Goal: Information Seeking & Learning: Learn about a topic

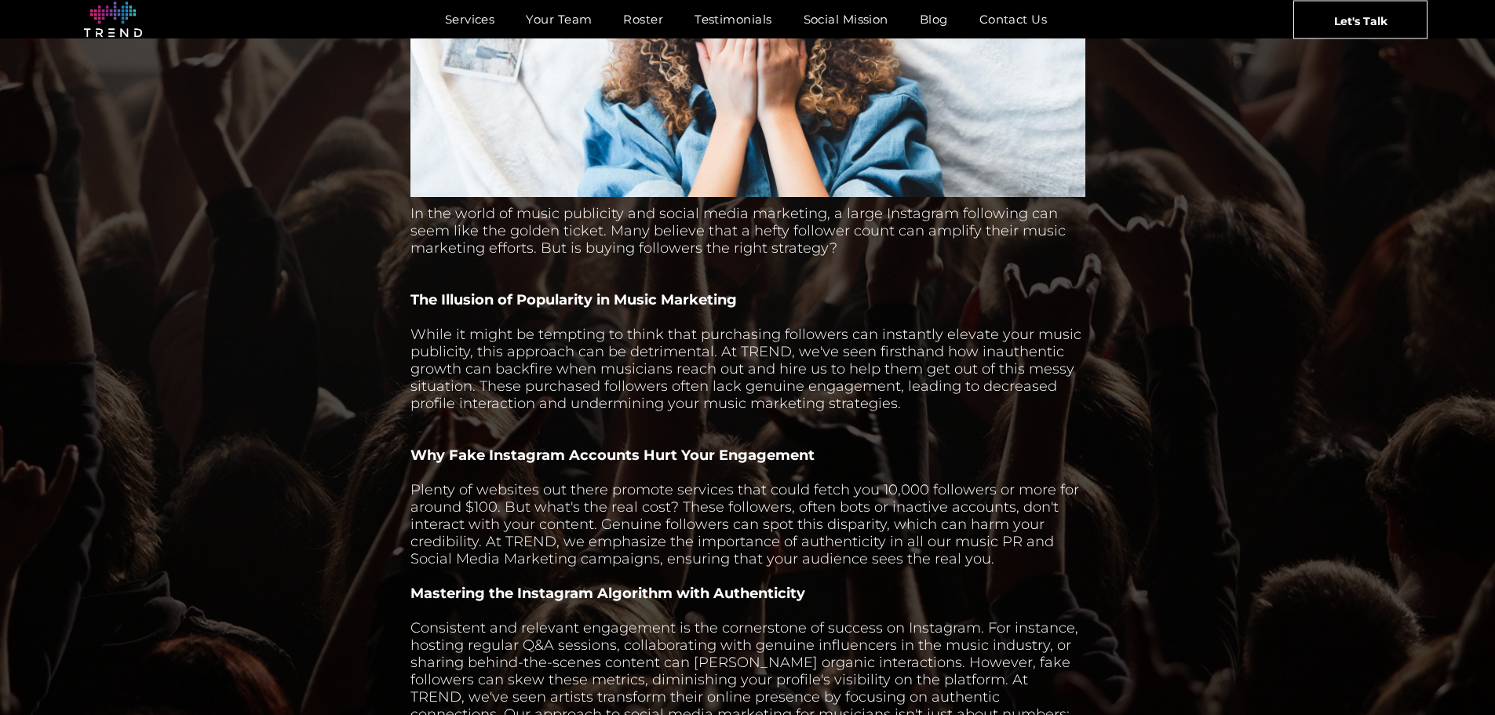
scroll to position [706, 0]
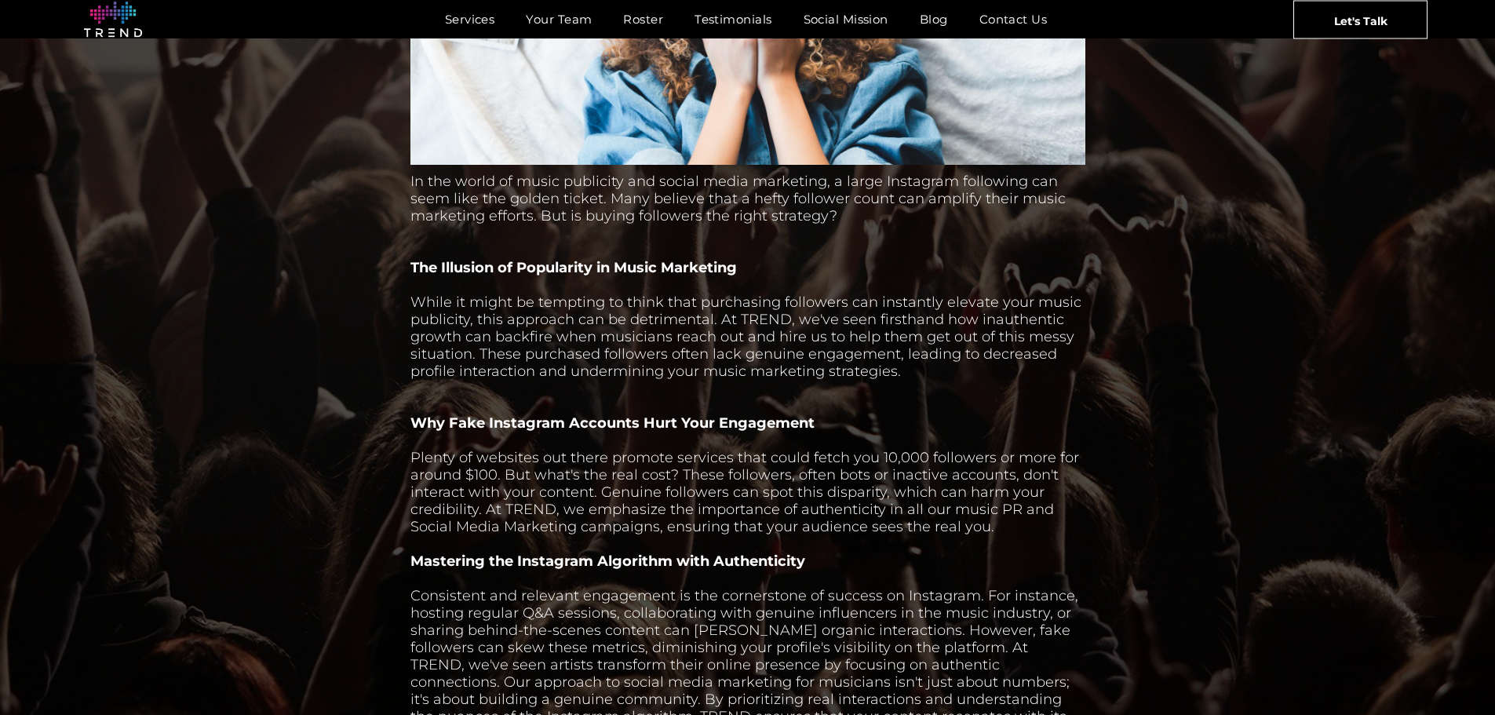
click at [440, 273] on b "The Illusion of Popularity in Music Marketing" at bounding box center [573, 267] width 326 height 17
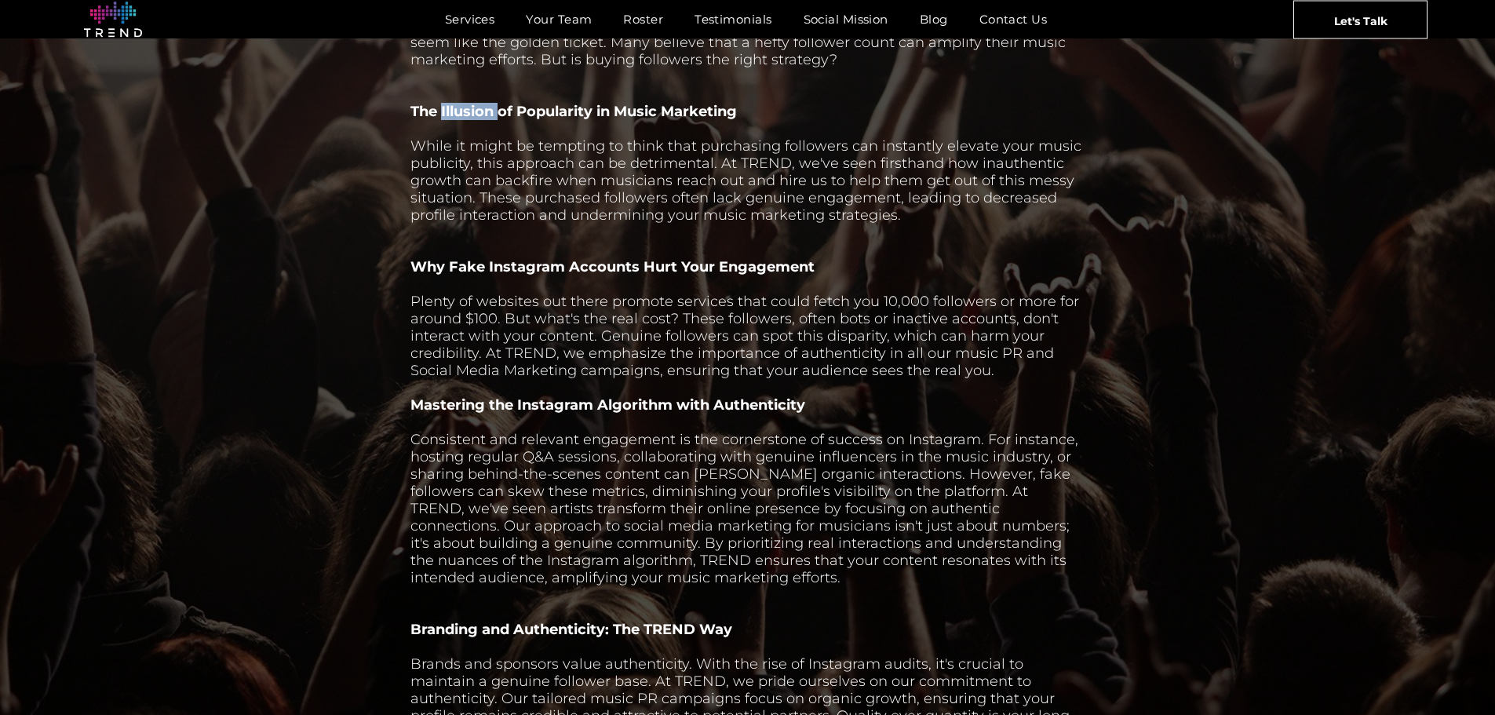
scroll to position [863, 0]
click at [432, 308] on div "Plenty of websites out there promote services that could fetch you 10,000 follo…" at bounding box center [747, 335] width 675 height 86
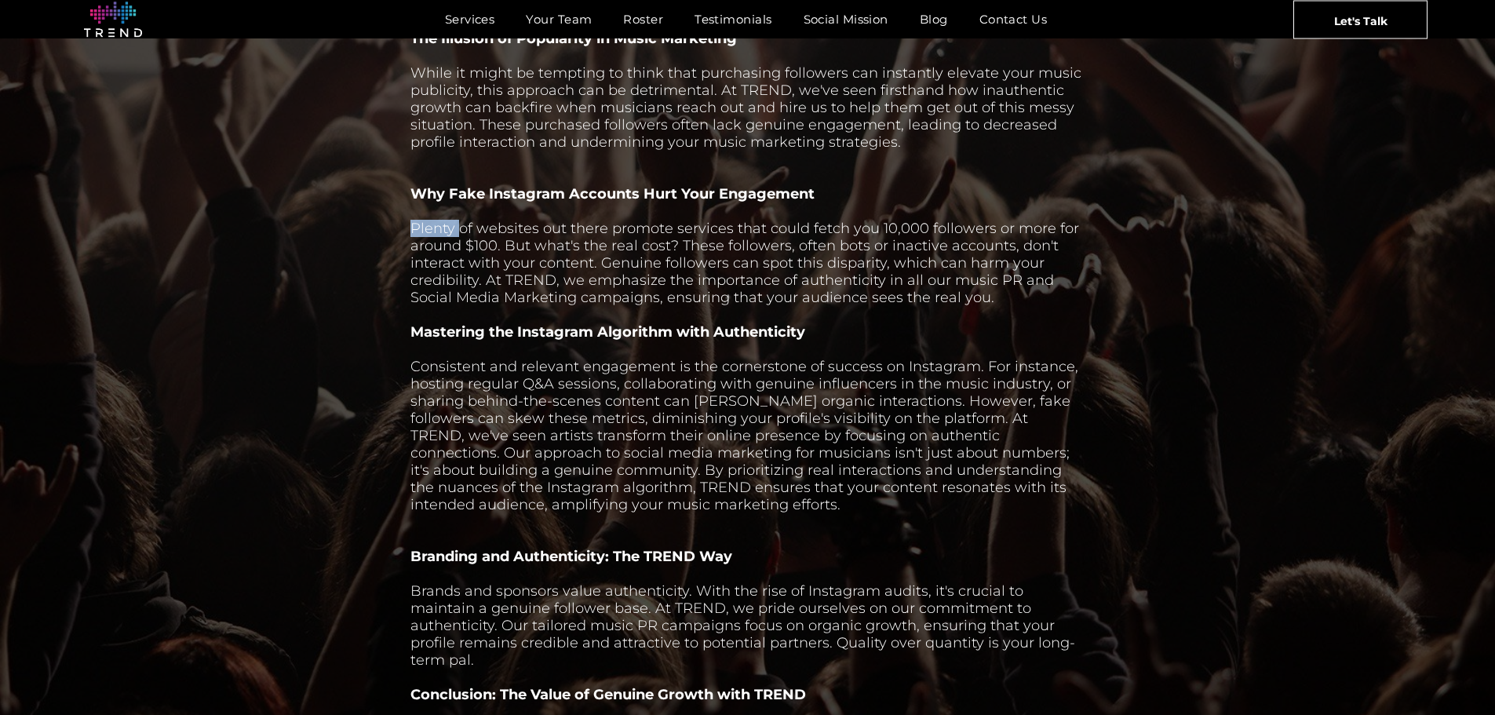
scroll to position [942, 0]
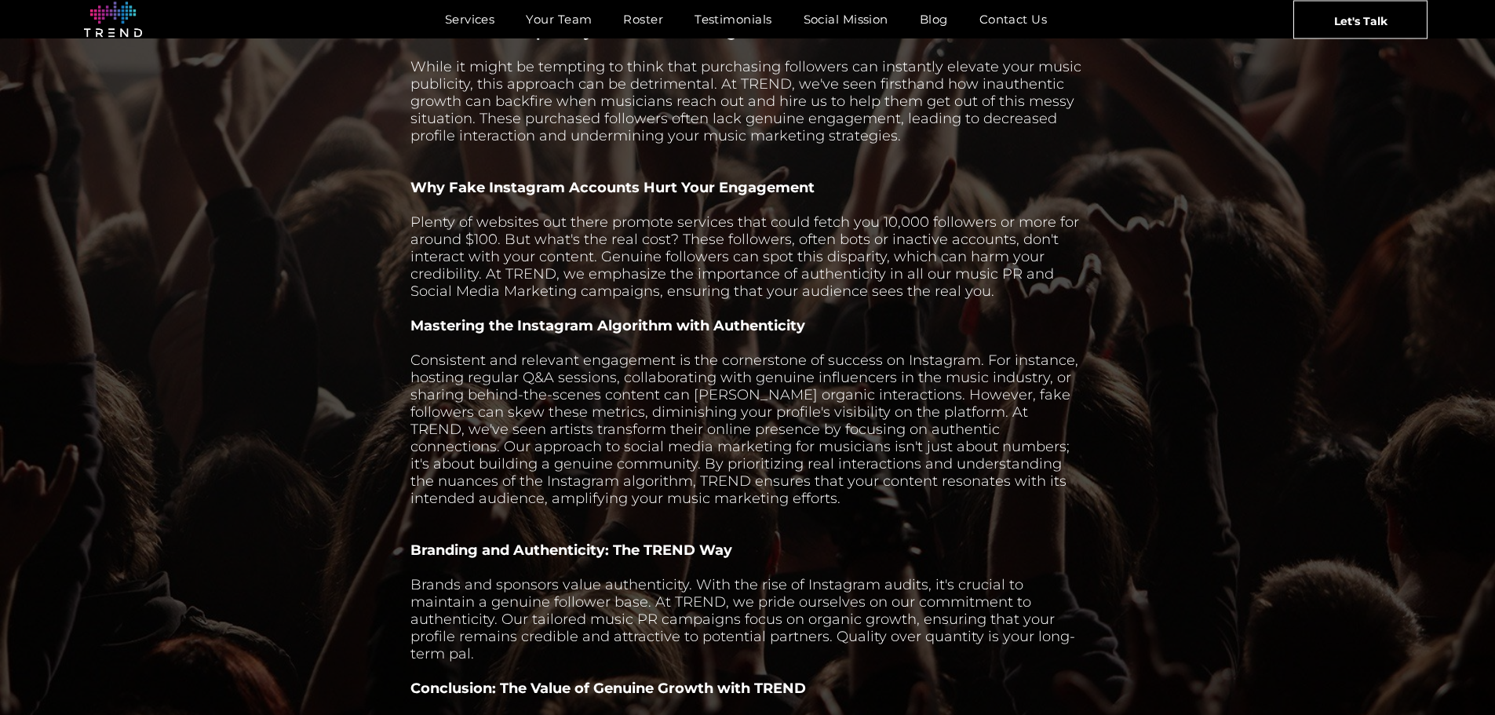
click at [823, 245] on div "Plenty of websites out there promote services that could fetch you 10,000 follo…" at bounding box center [747, 256] width 675 height 86
click at [614, 275] on div "Plenty of websites out there promote services that could fetch you 10,000 follo…" at bounding box center [747, 256] width 675 height 86
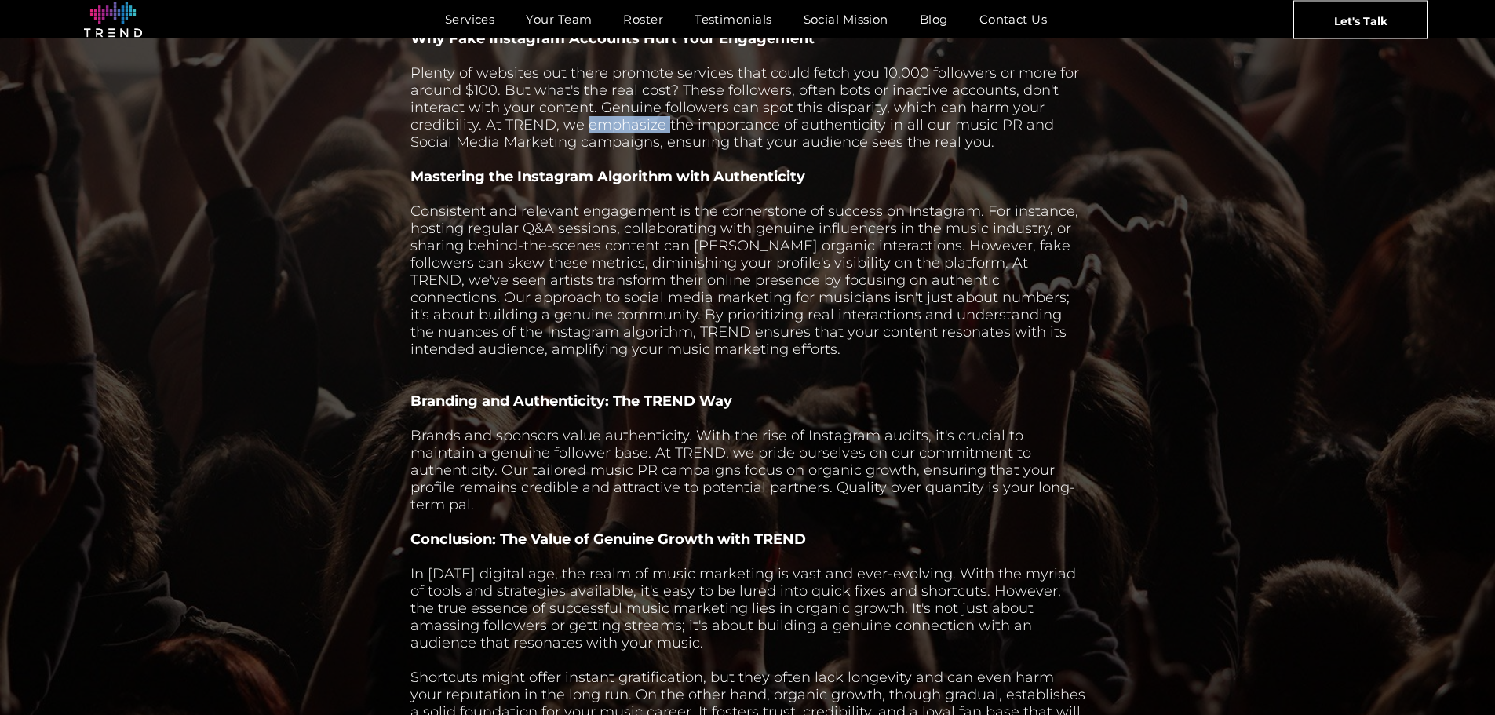
scroll to position [1099, 0]
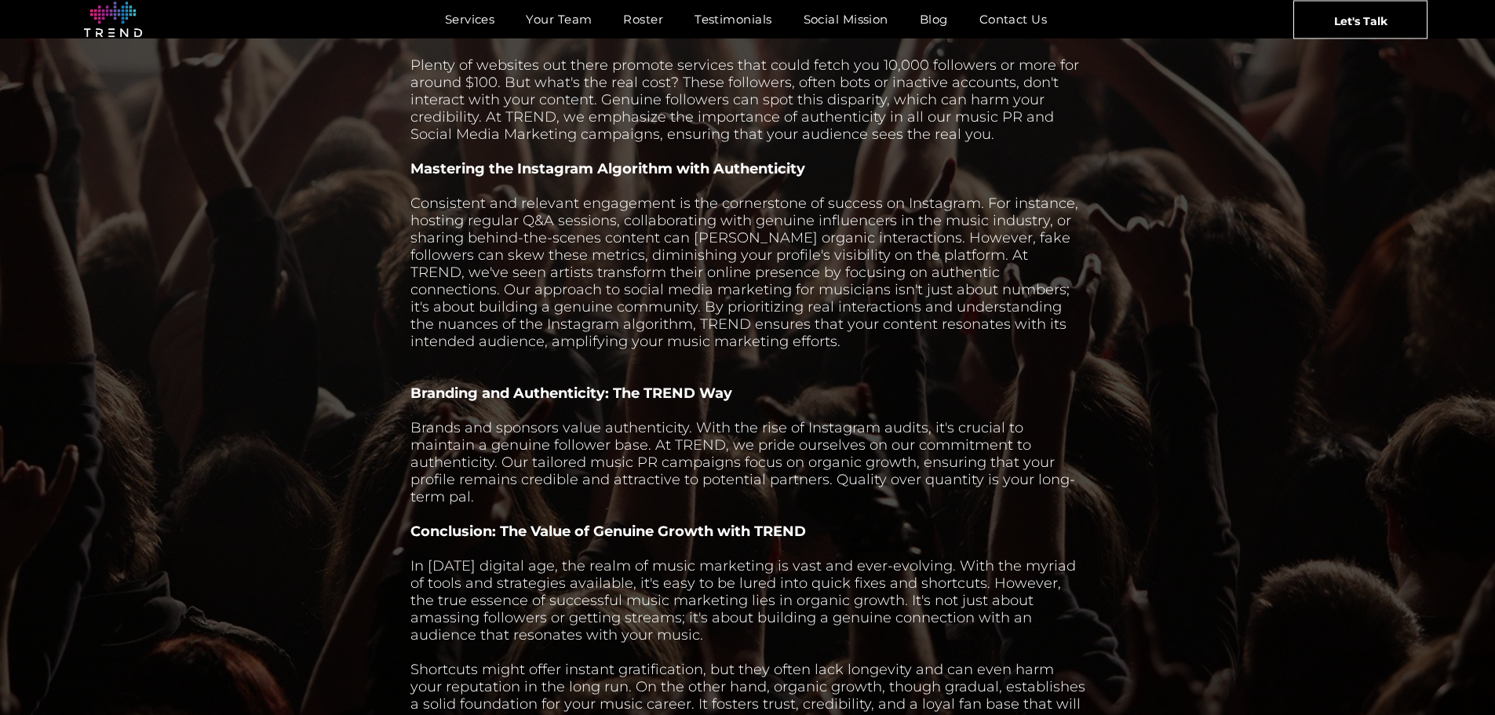
click at [464, 214] on div "Consistent and relevant engagement is the cornerstone of success on Instagram. …" at bounding box center [747, 272] width 675 height 155
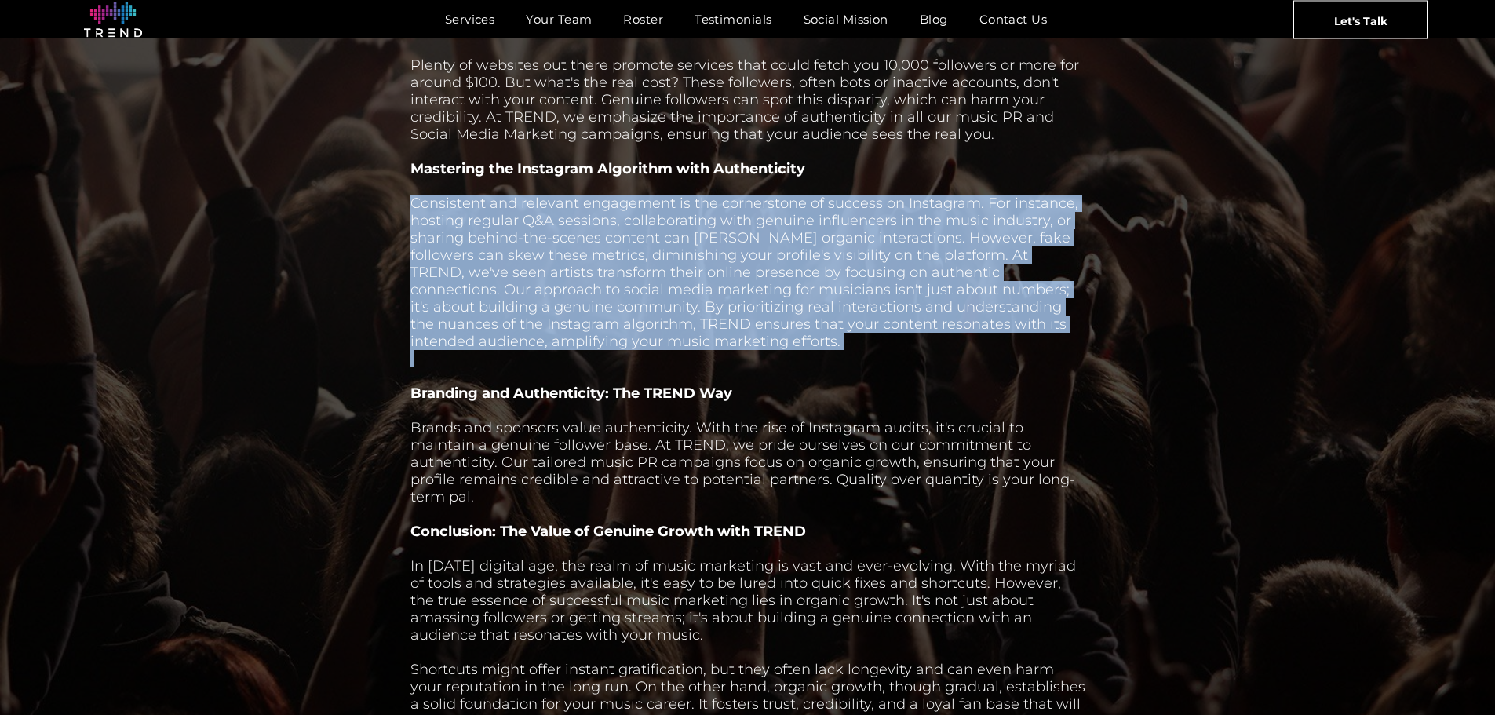
click at [464, 214] on div "Consistent and relevant engagement is the cornerstone of success on Instagram. …" at bounding box center [747, 272] width 675 height 155
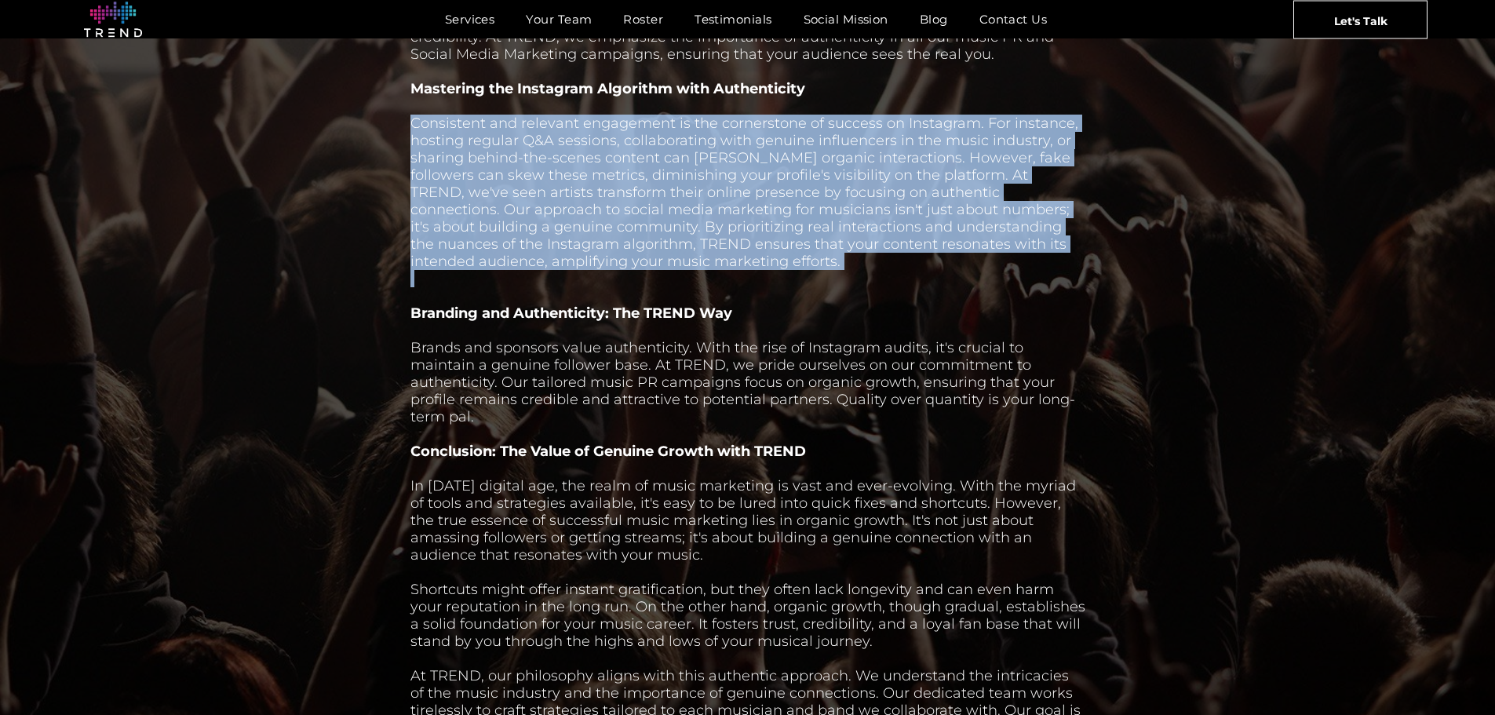
scroll to position [1177, 0]
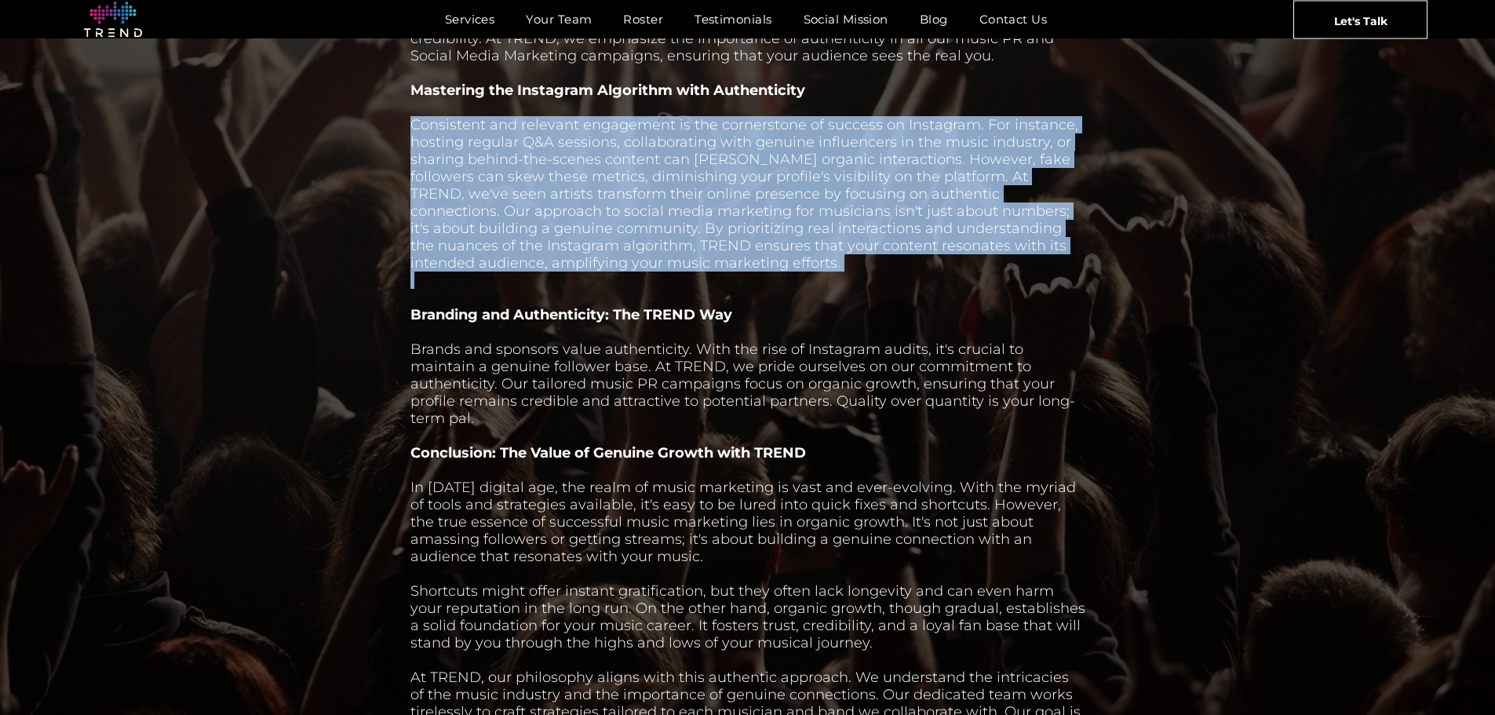
click at [669, 176] on div "Consistent and relevant engagement is the cornerstone of success on Instagram. …" at bounding box center [747, 193] width 675 height 155
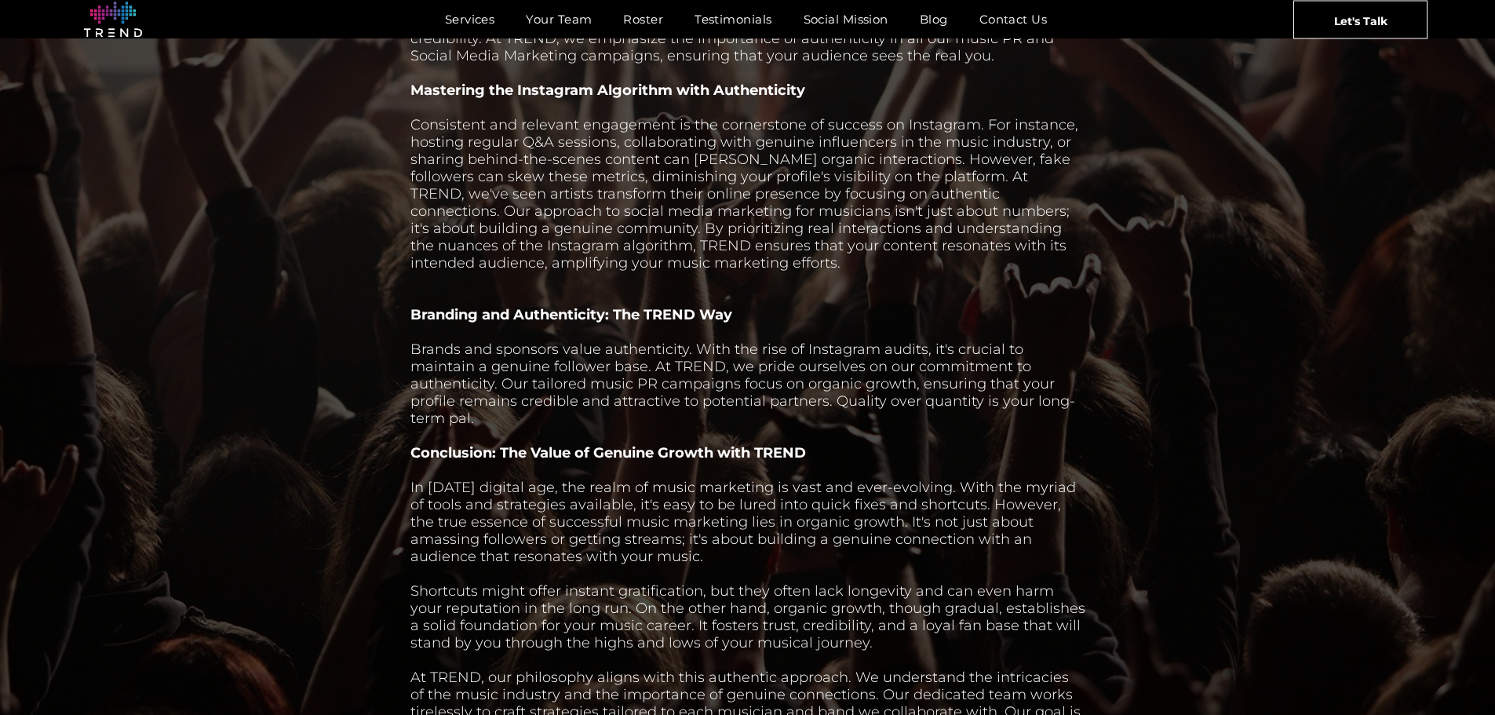
click at [686, 148] on div "Consistent and relevant engagement is the cornerstone of success on Instagram. …" at bounding box center [747, 193] width 675 height 155
click at [907, 162] on div "Consistent and relevant engagement is the cornerstone of success on Instagram. …" at bounding box center [747, 193] width 675 height 155
click at [909, 162] on div "Consistent and relevant engagement is the cornerstone of success on Instagram. …" at bounding box center [747, 193] width 675 height 155
click at [515, 243] on div "Consistent and relevant engagement is the cornerstone of success on Instagram. …" at bounding box center [747, 193] width 675 height 155
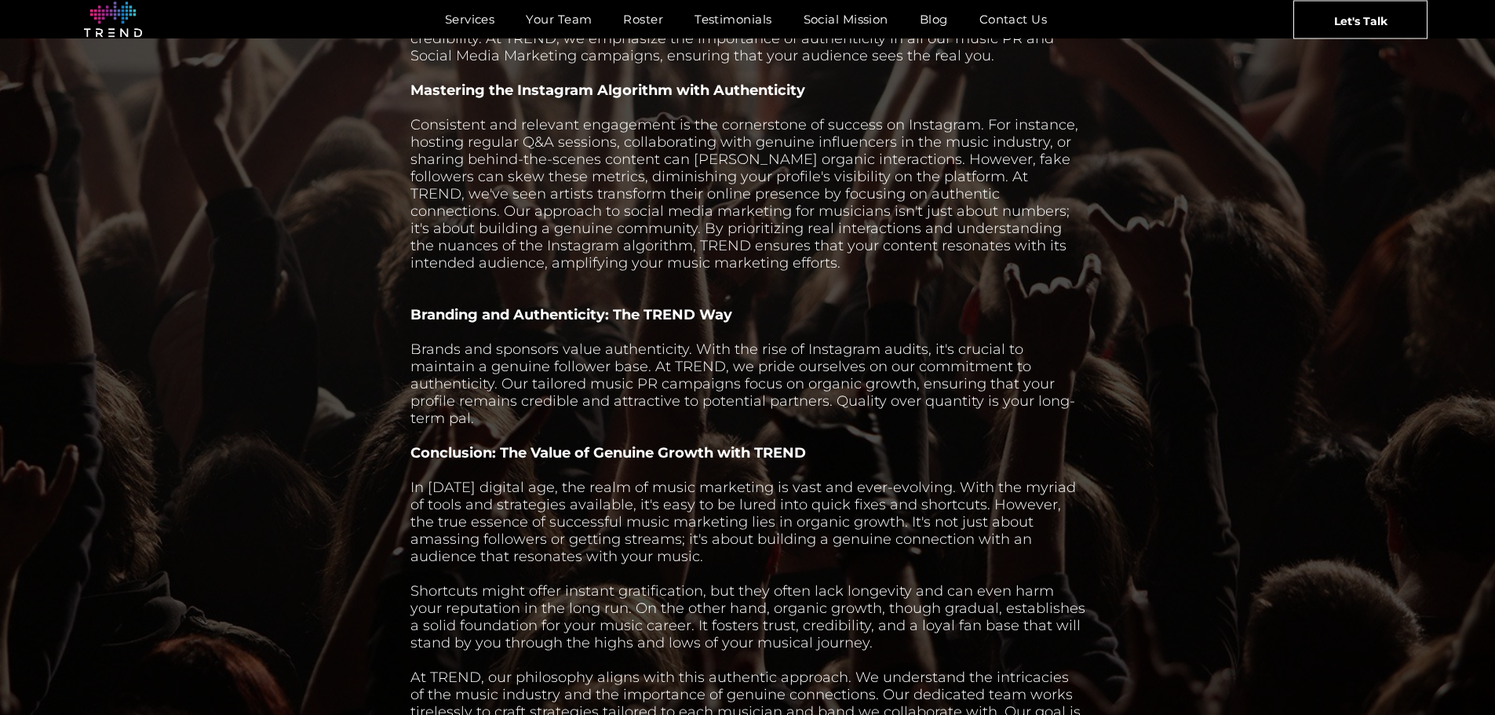
click at [520, 237] on div "Consistent and relevant engagement is the cornerstone of success on Instagram. …" at bounding box center [747, 193] width 675 height 155
click at [446, 318] on b "Branding and Authenticity: The TREND Way" at bounding box center [571, 314] width 322 height 17
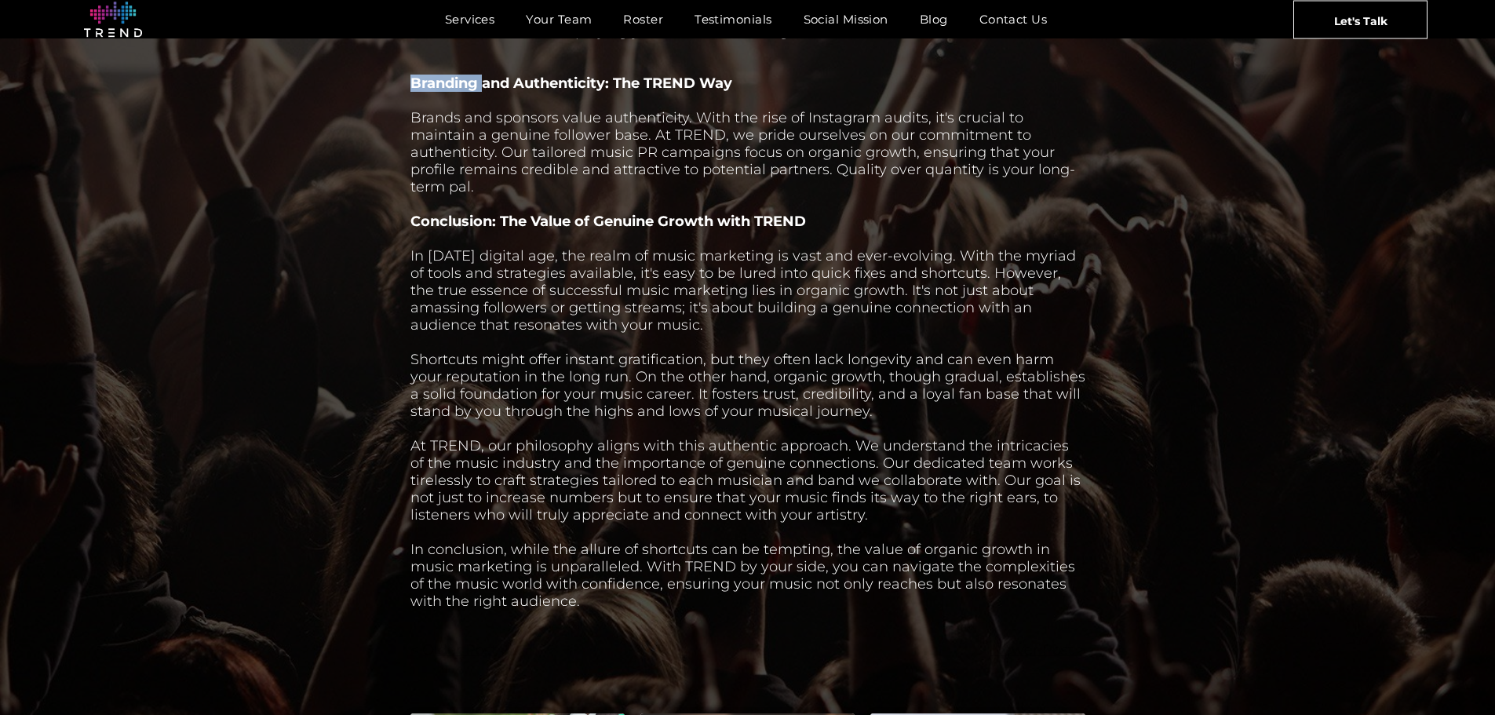
scroll to position [1413, 0]
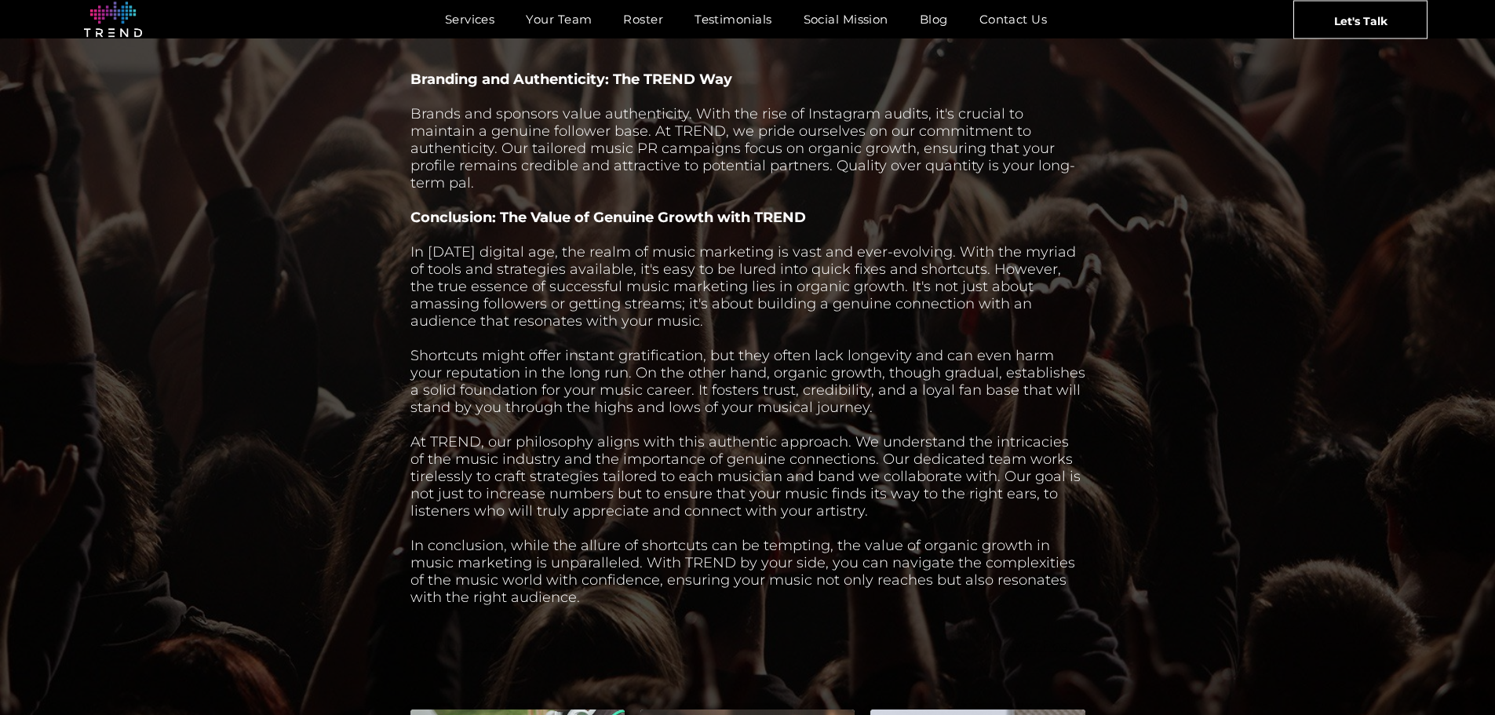
click at [465, 243] on div "In today's digital age, the realm of music marketing is vast and ever-evolving.…" at bounding box center [747, 286] width 675 height 86
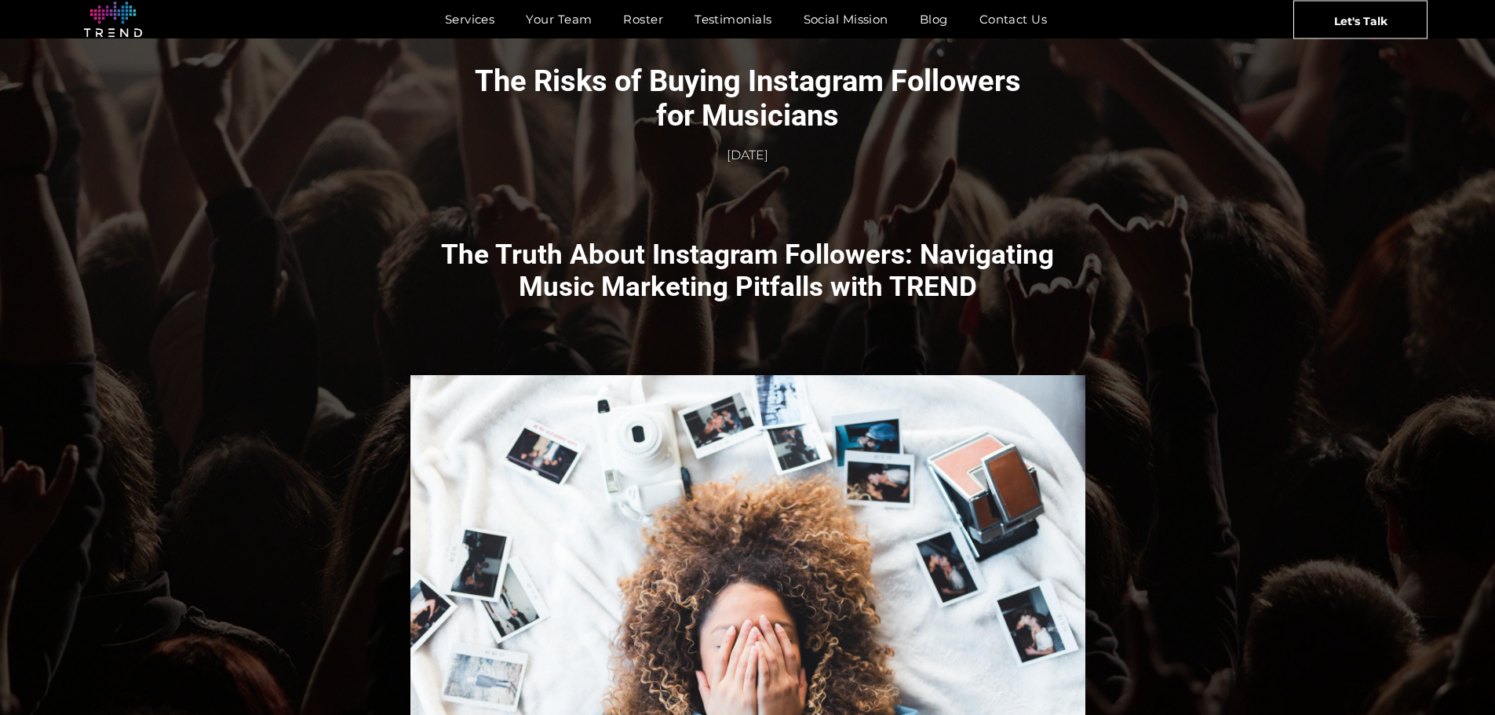
scroll to position [0, 0]
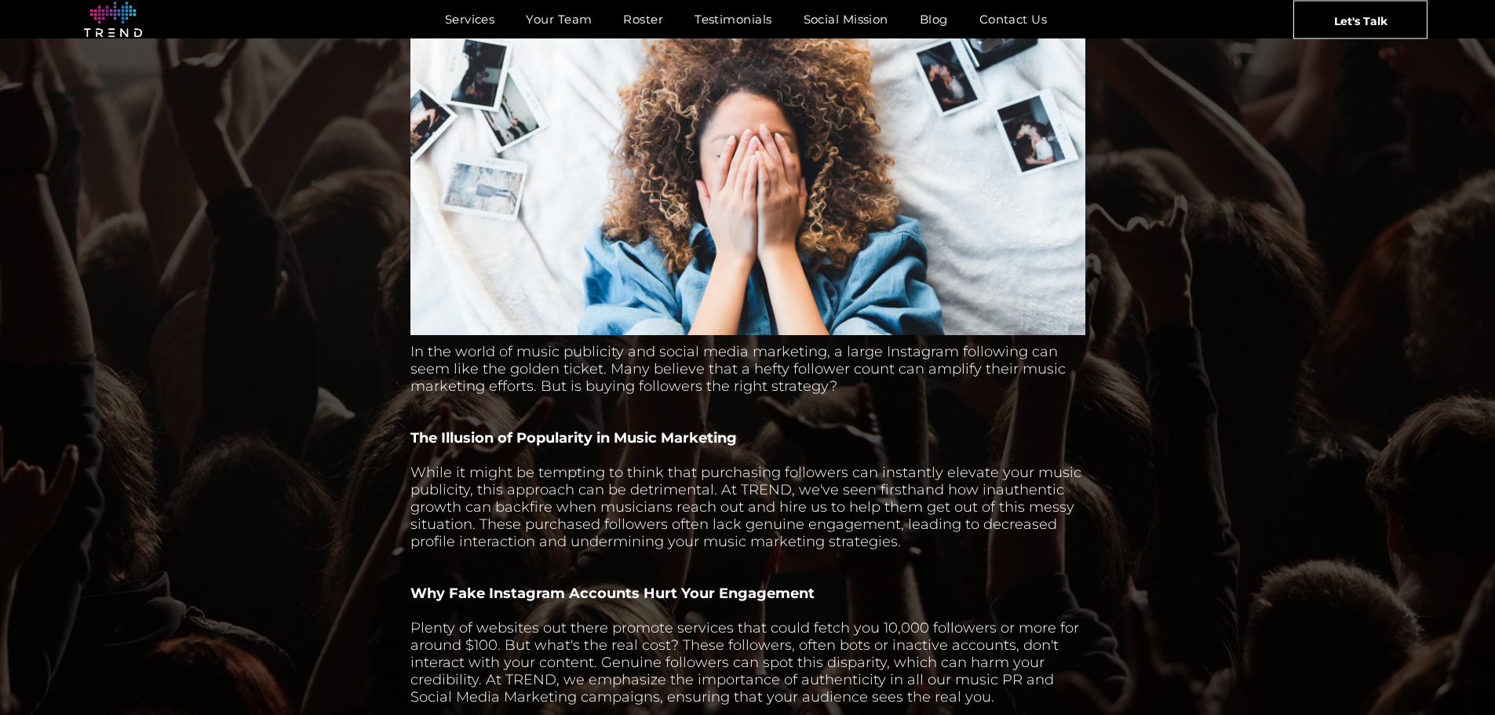
click at [305, 331] on div "The Truth About Instagram Followers: Navigating Music Marketing Pitfalls with T…" at bounding box center [747, 625] width 1495 height 1857
click at [191, 514] on div "The Truth About Instagram Followers: Navigating Music Marketing Pitfalls with T…" at bounding box center [747, 625] width 1495 height 1857
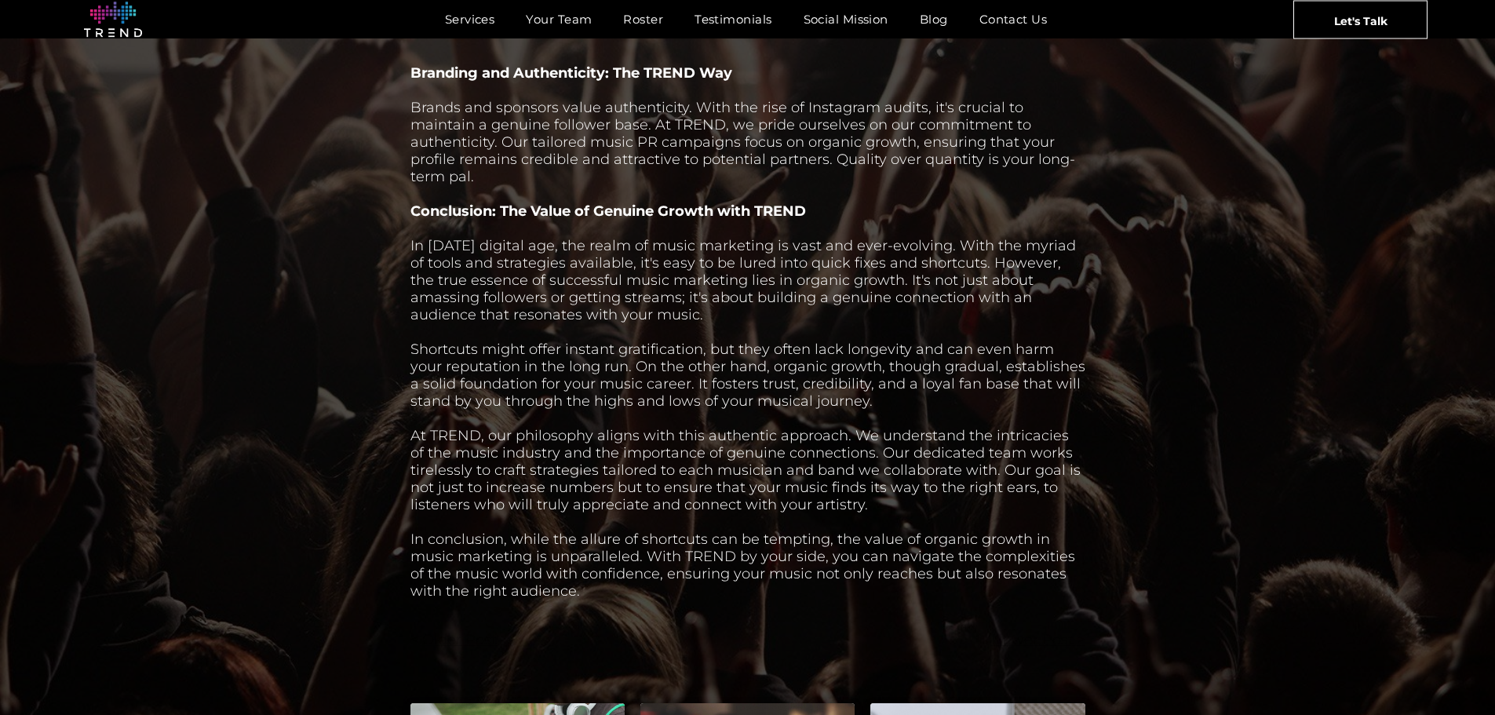
scroll to position [1382, 0]
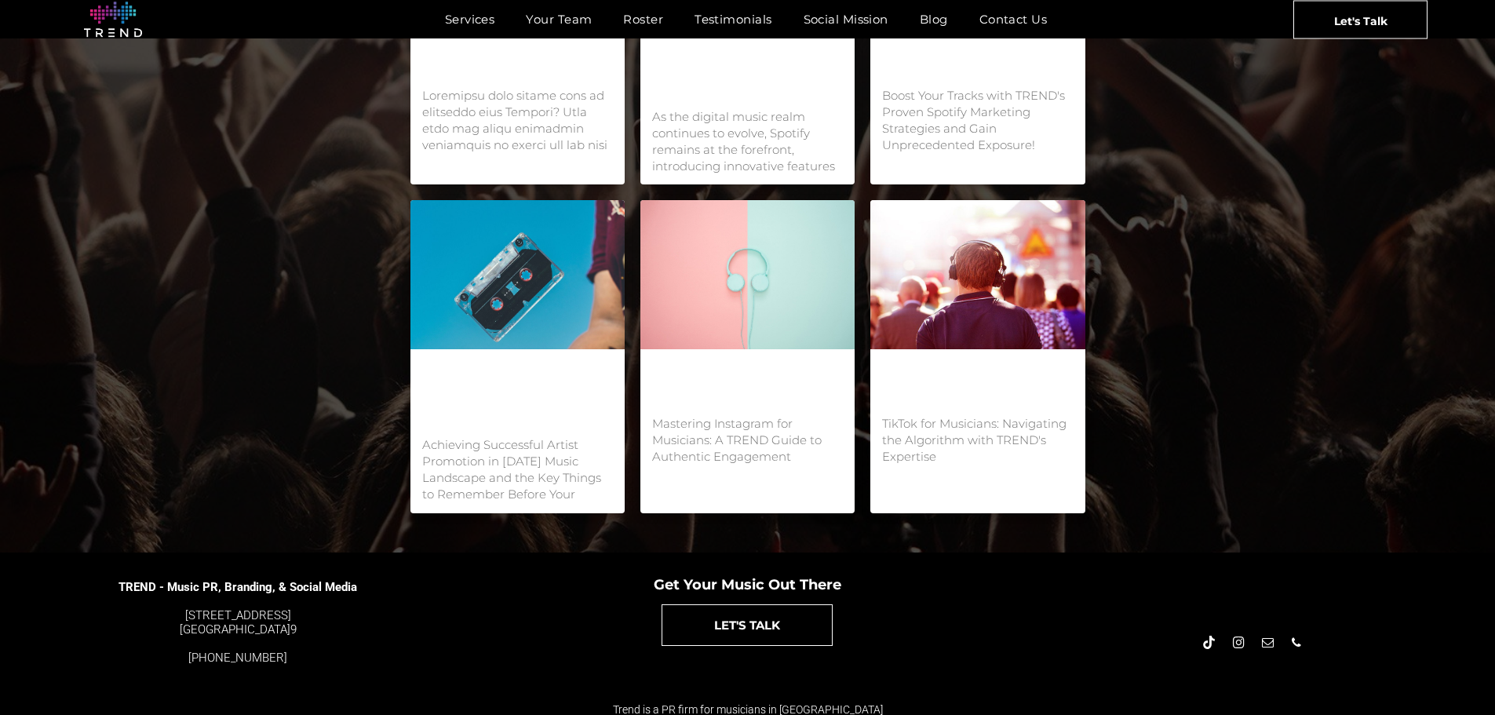
click at [264, 221] on div "Guarding Your Music: How to Protect Against Fake Streams October 12, 2023 Unloc…" at bounding box center [747, 197] width 1495 height 712
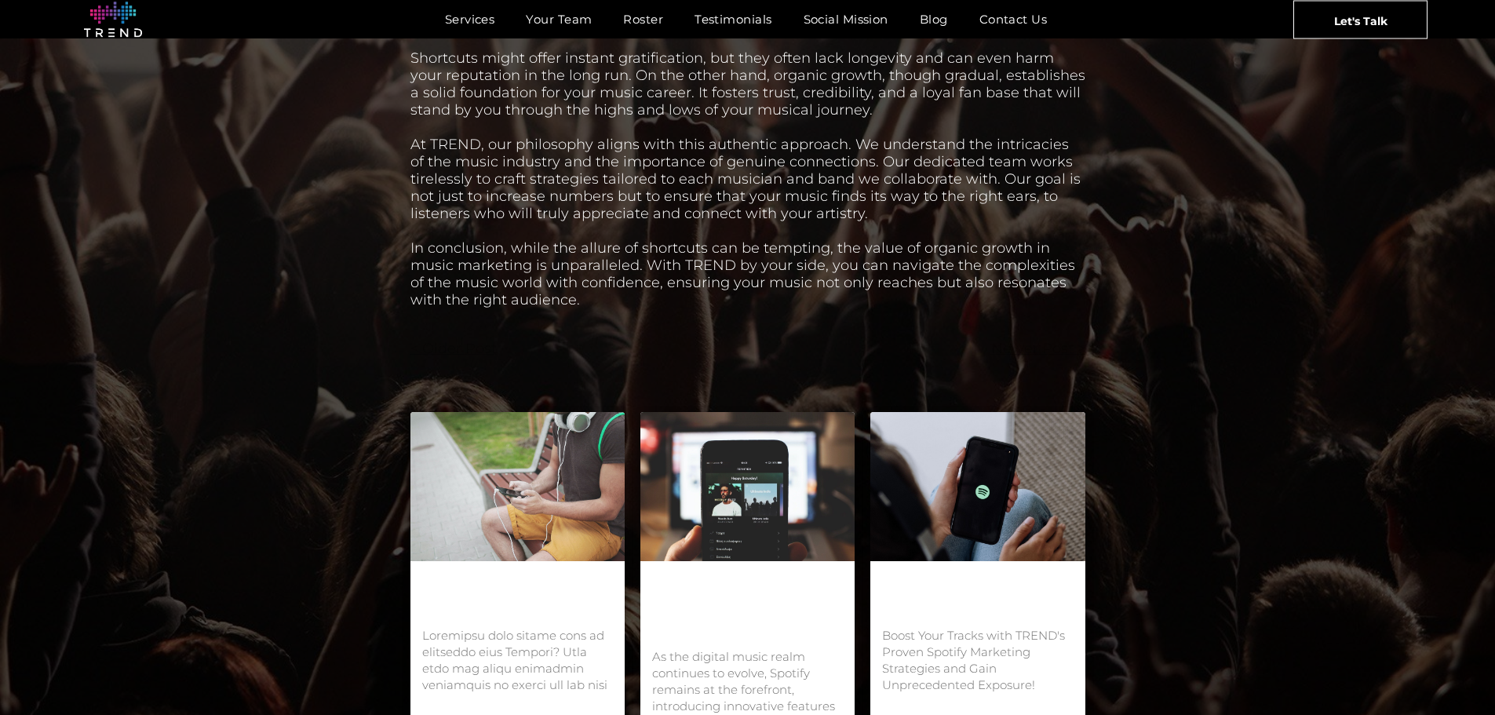
scroll to position [1387, 0]
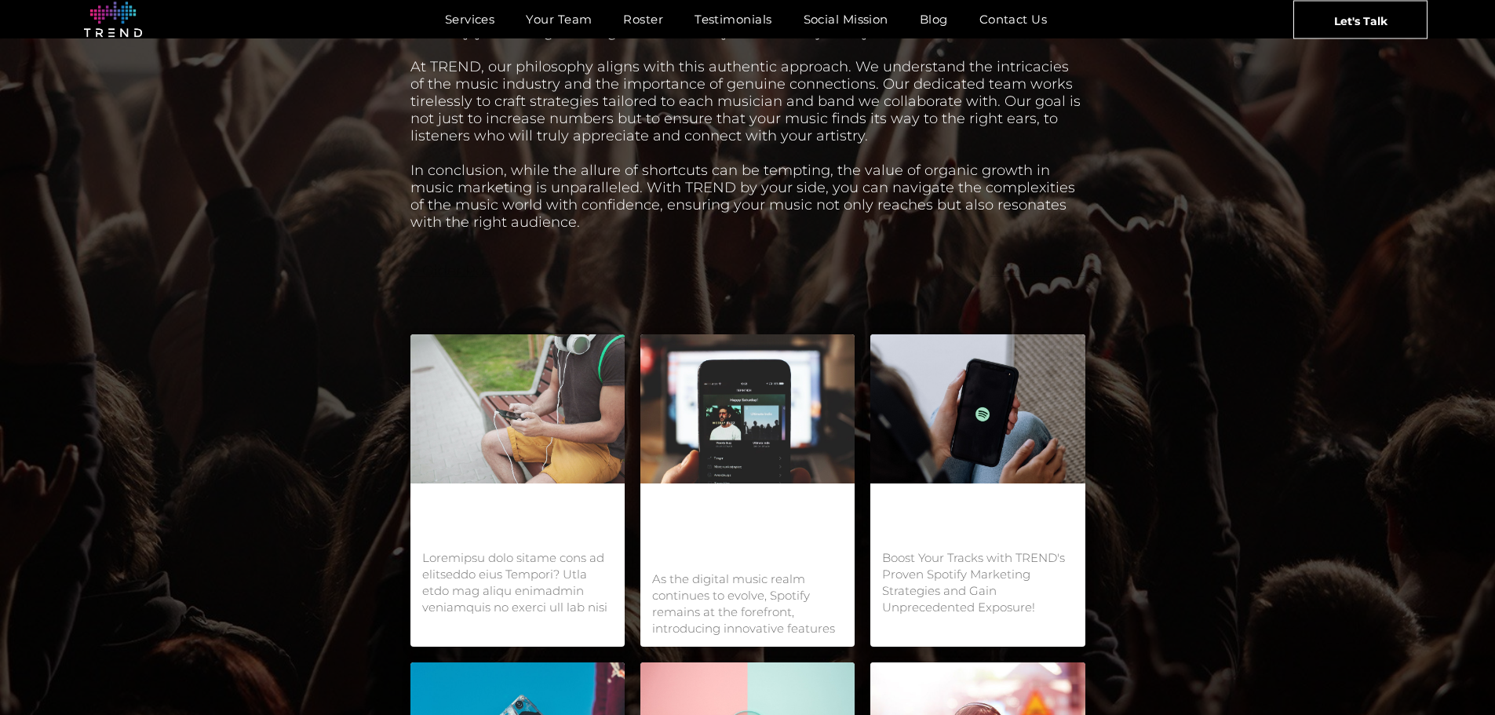
scroll to position [1779, 0]
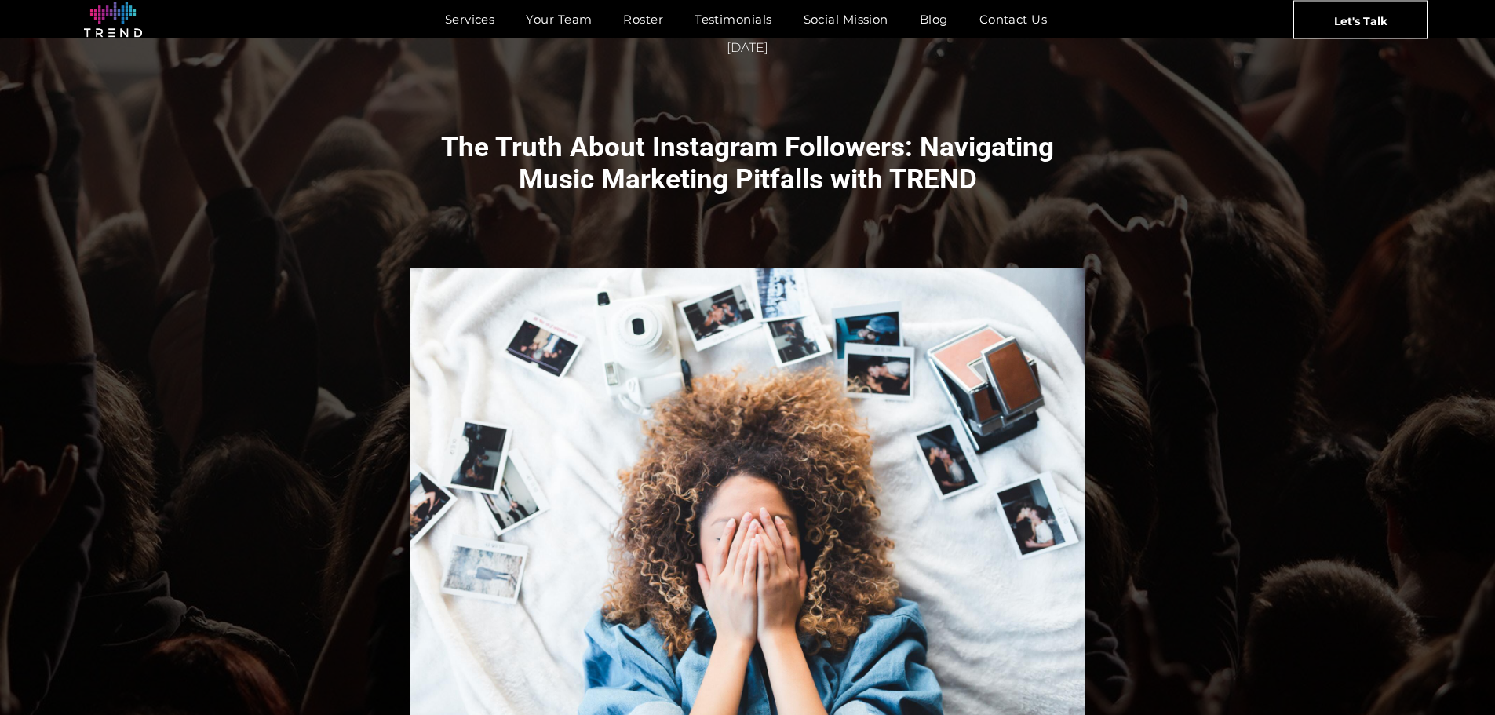
scroll to position [131, 0]
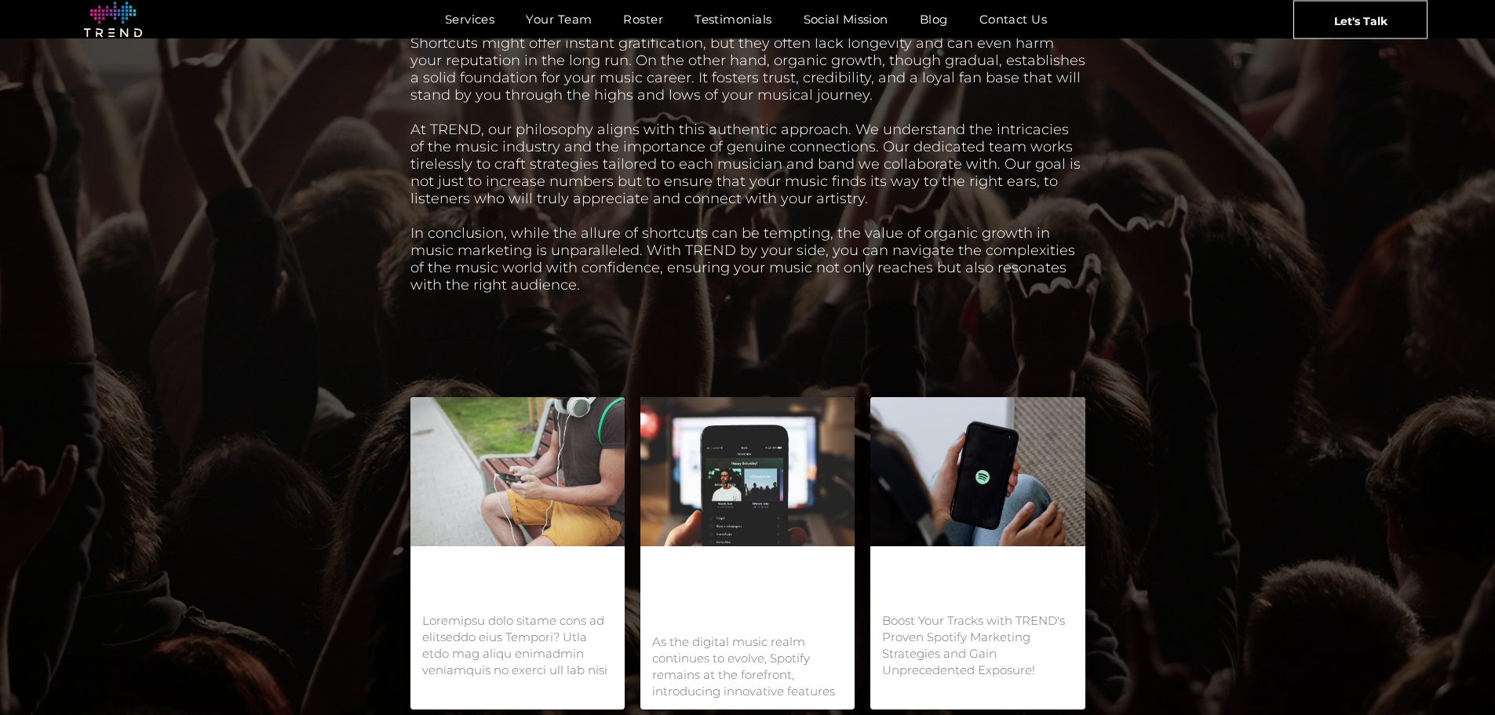
scroll to position [1544, 0]
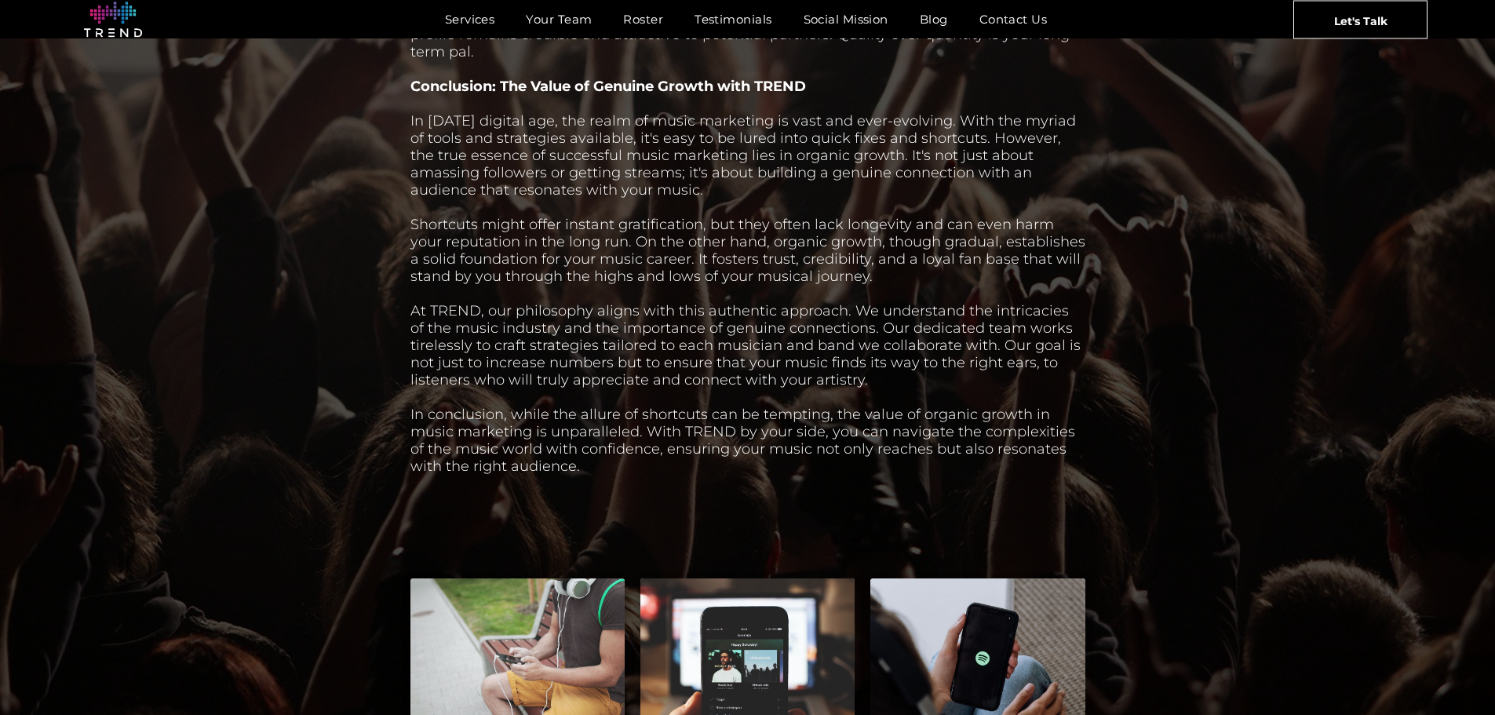
click at [569, 285] on div at bounding box center [747, 293] width 675 height 17
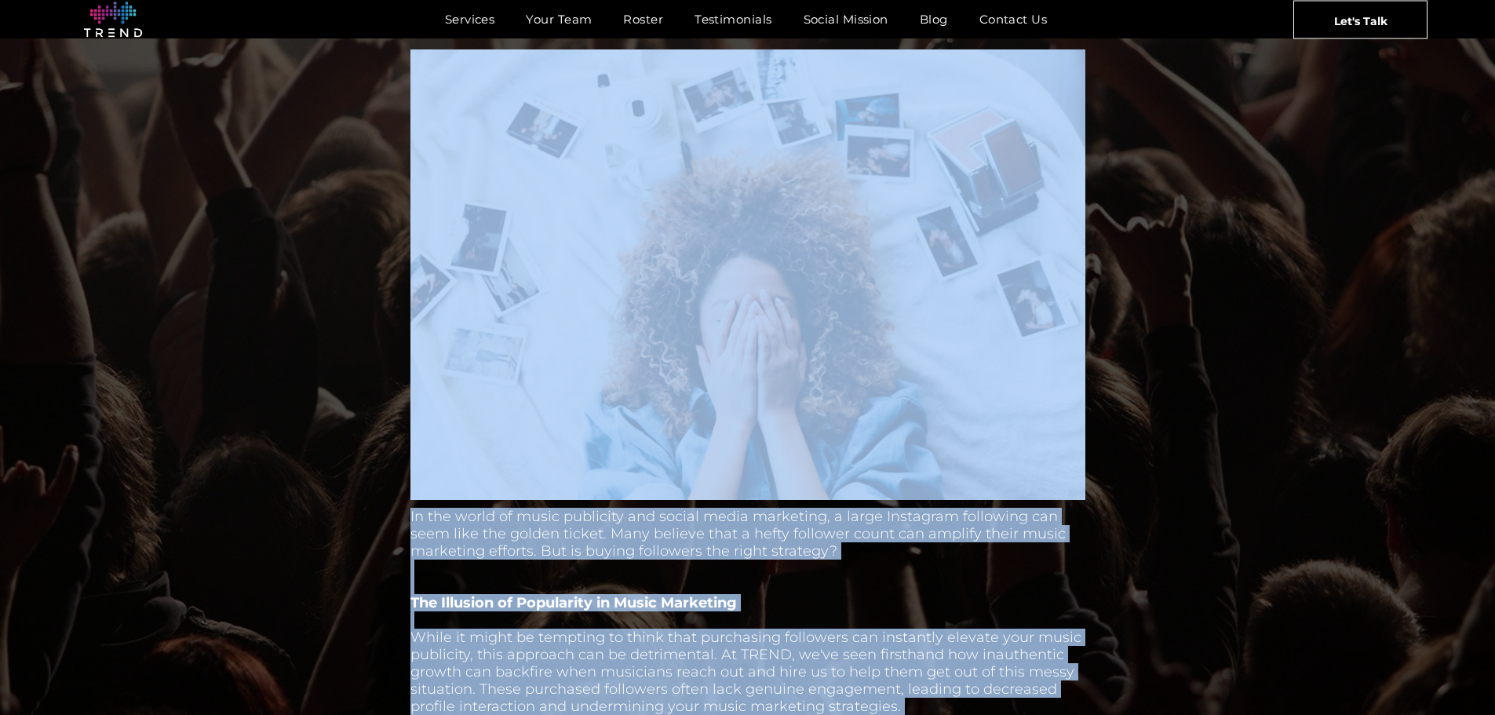
scroll to position [0, 0]
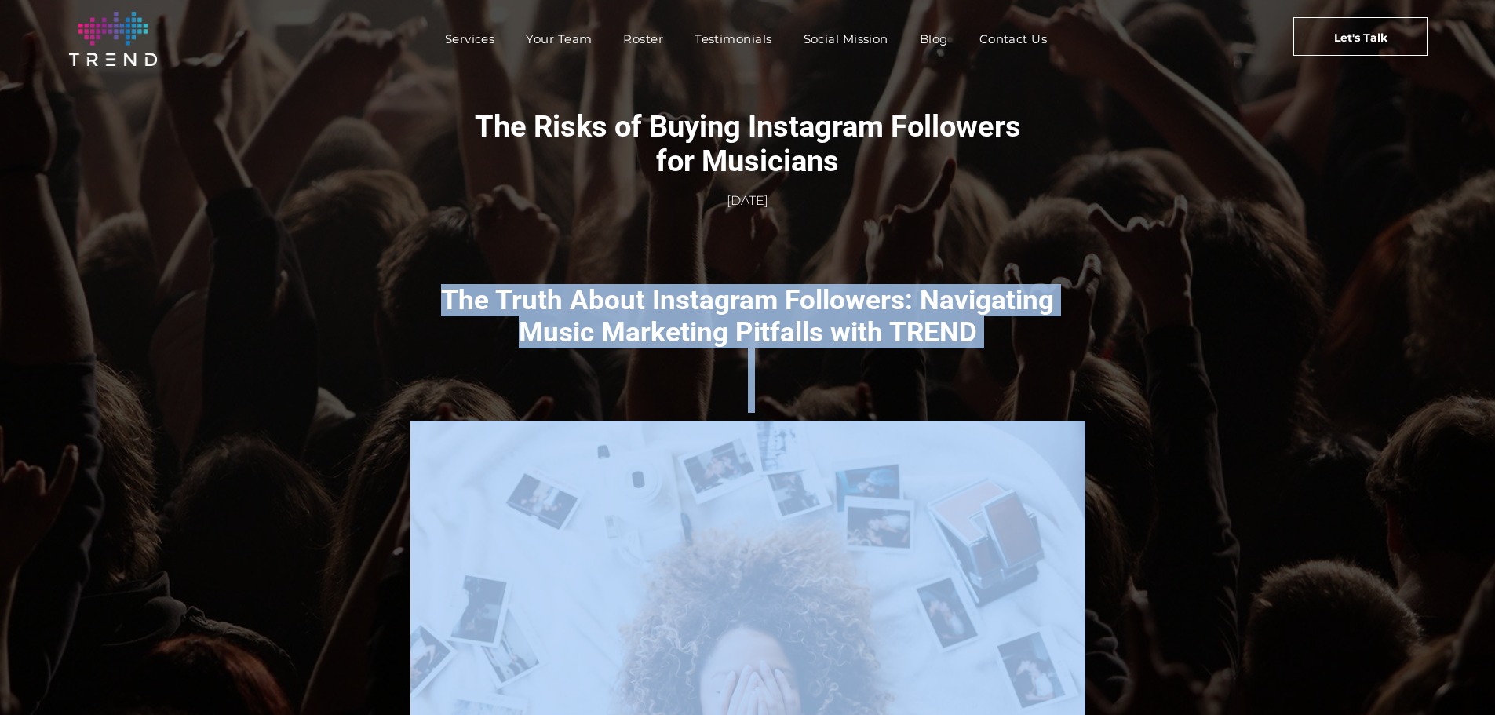
drag, startPoint x: 563, startPoint y: 461, endPoint x: 450, endPoint y: 304, distance: 194.0
copy div "The Truth About Instagram Followers: Navigating Music Marketing Pitfalls with T…"
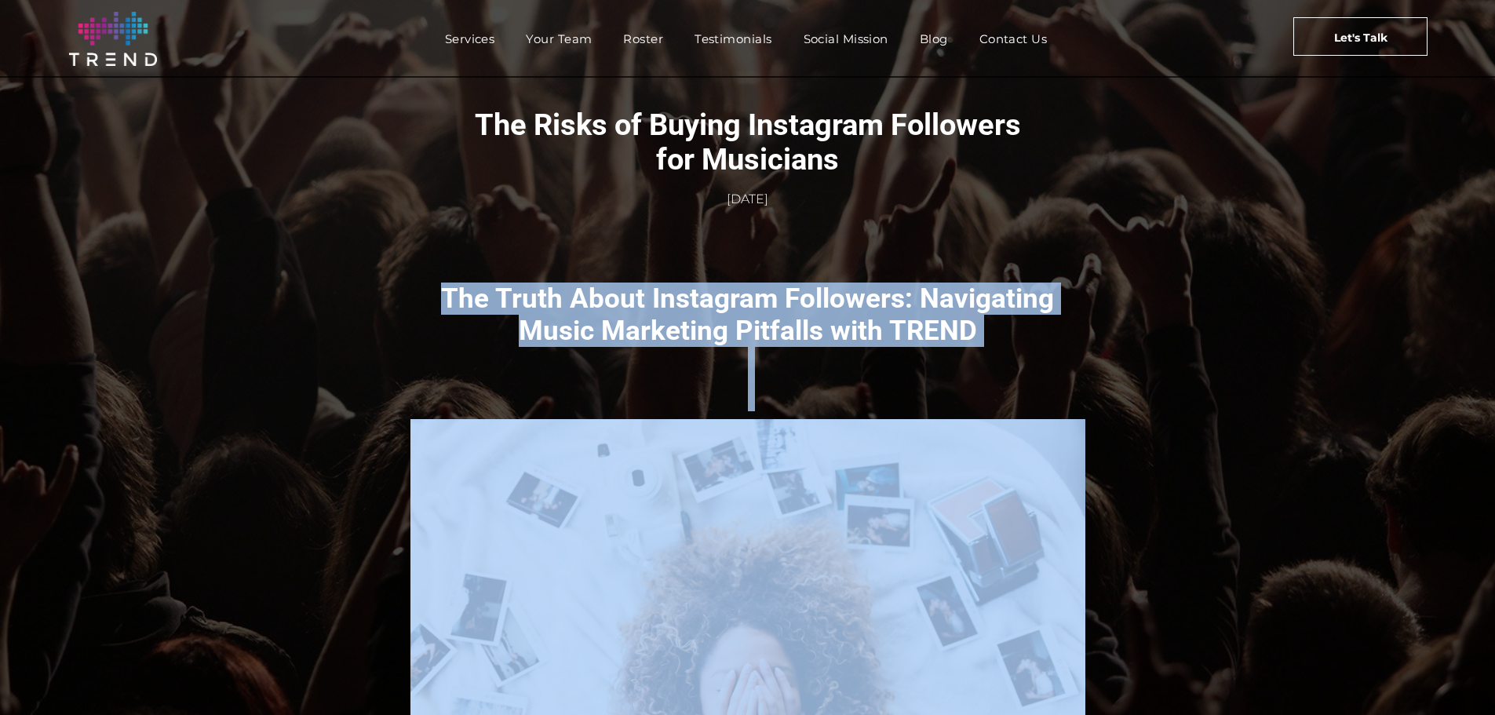
scroll to position [471, 0]
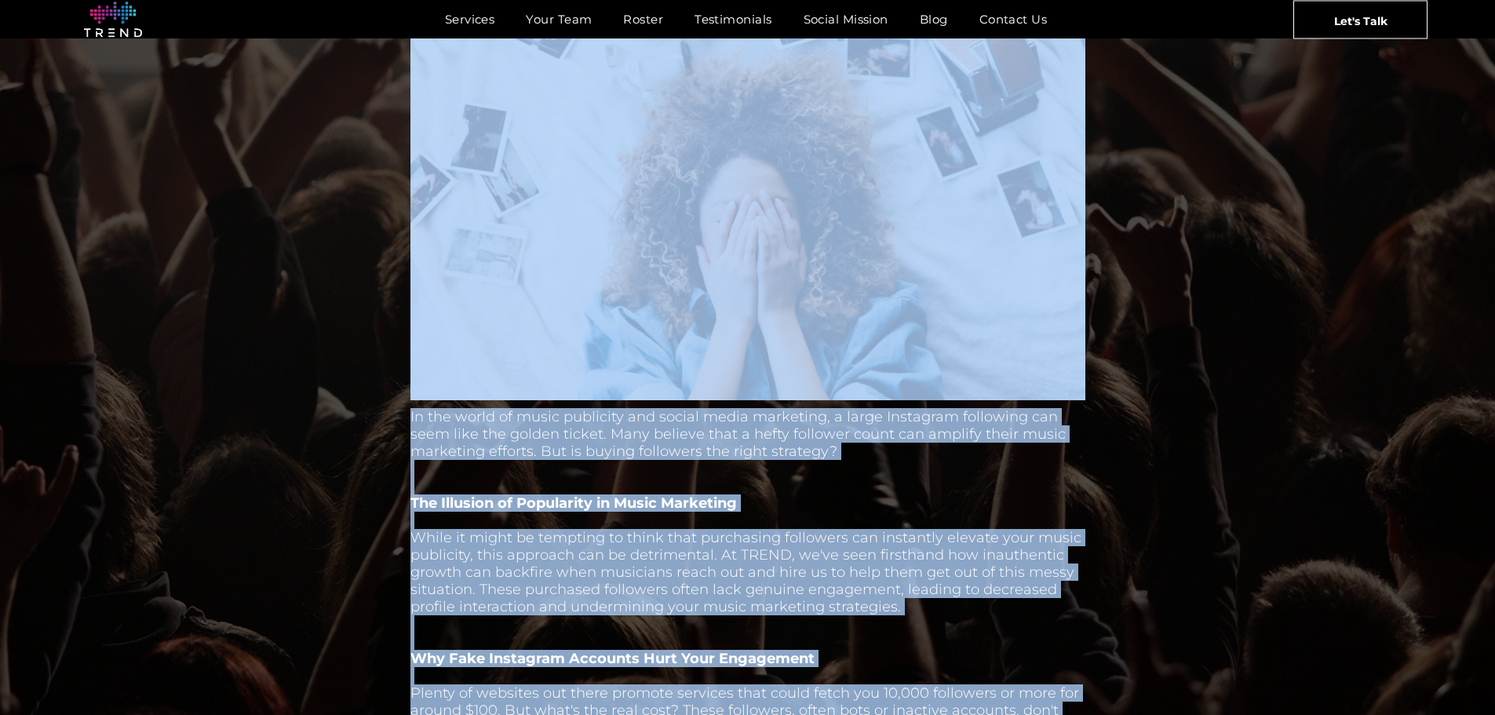
drag, startPoint x: 284, startPoint y: 399, endPoint x: 367, endPoint y: 464, distance: 104.6
click at [284, 400] on div "The Truth About Instagram Followers: Navigating Music Marketing Pitfalls with T…" at bounding box center [747, 690] width 1495 height 1857
click at [408, 488] on div "The Truth About Instagram Followers: Navigating Music Marketing Pitfalls with T…" at bounding box center [747, 701] width 753 height 1814
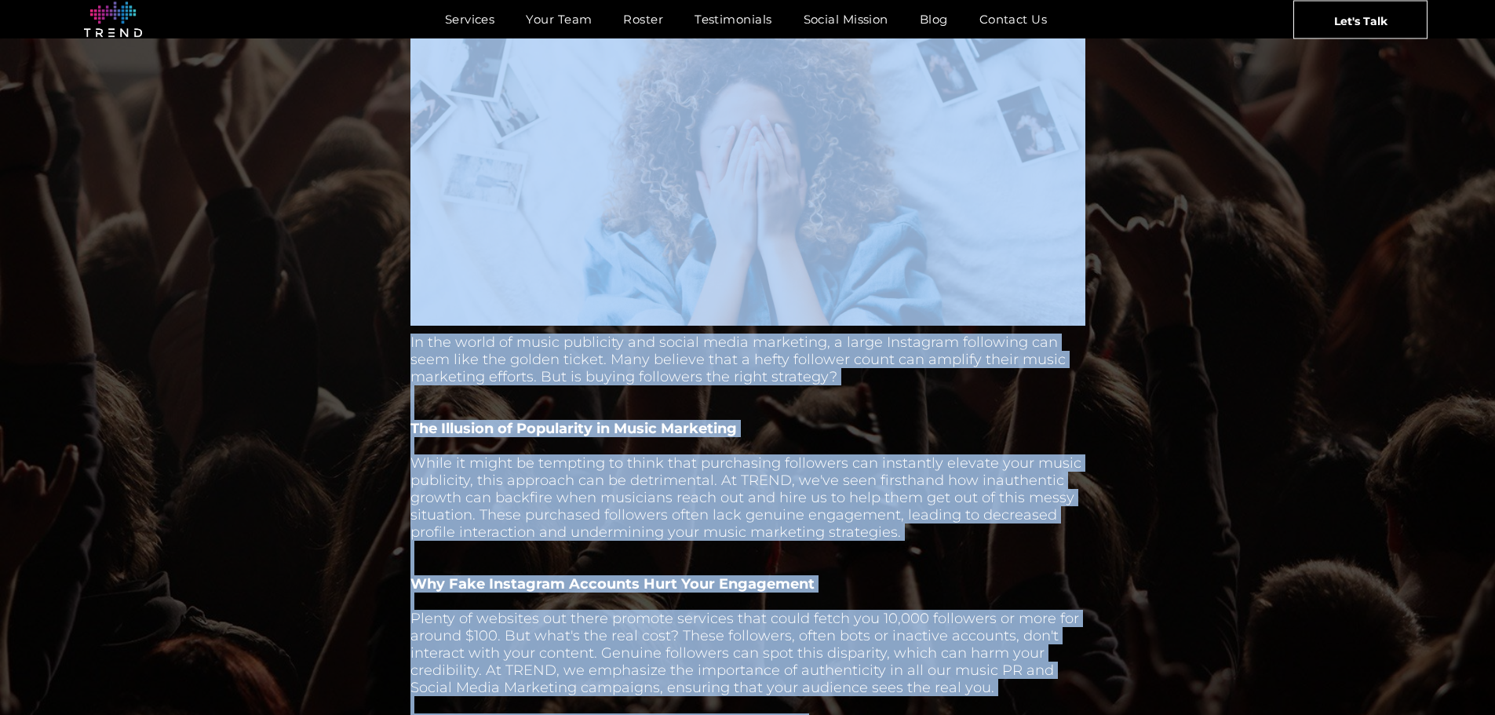
scroll to position [549, 0]
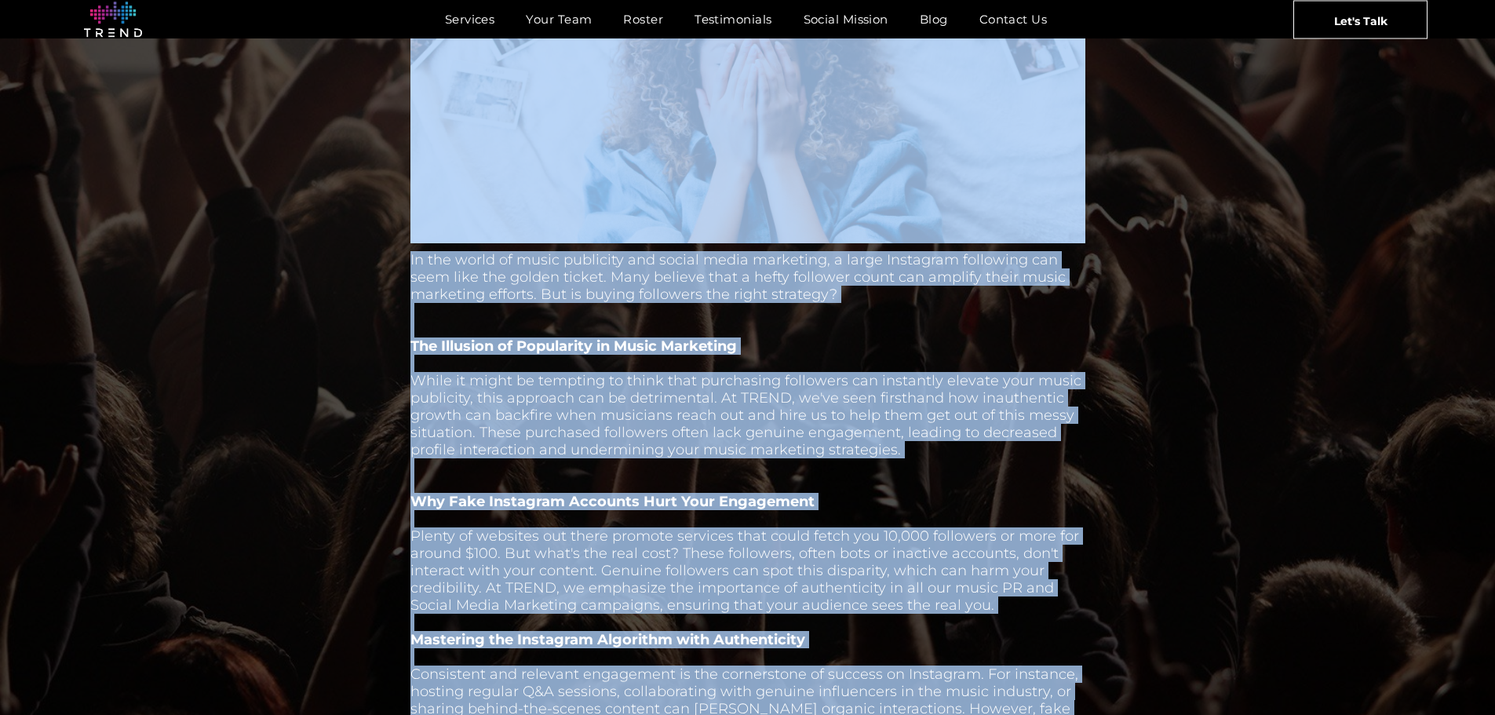
click at [790, 527] on div at bounding box center [747, 518] width 675 height 17
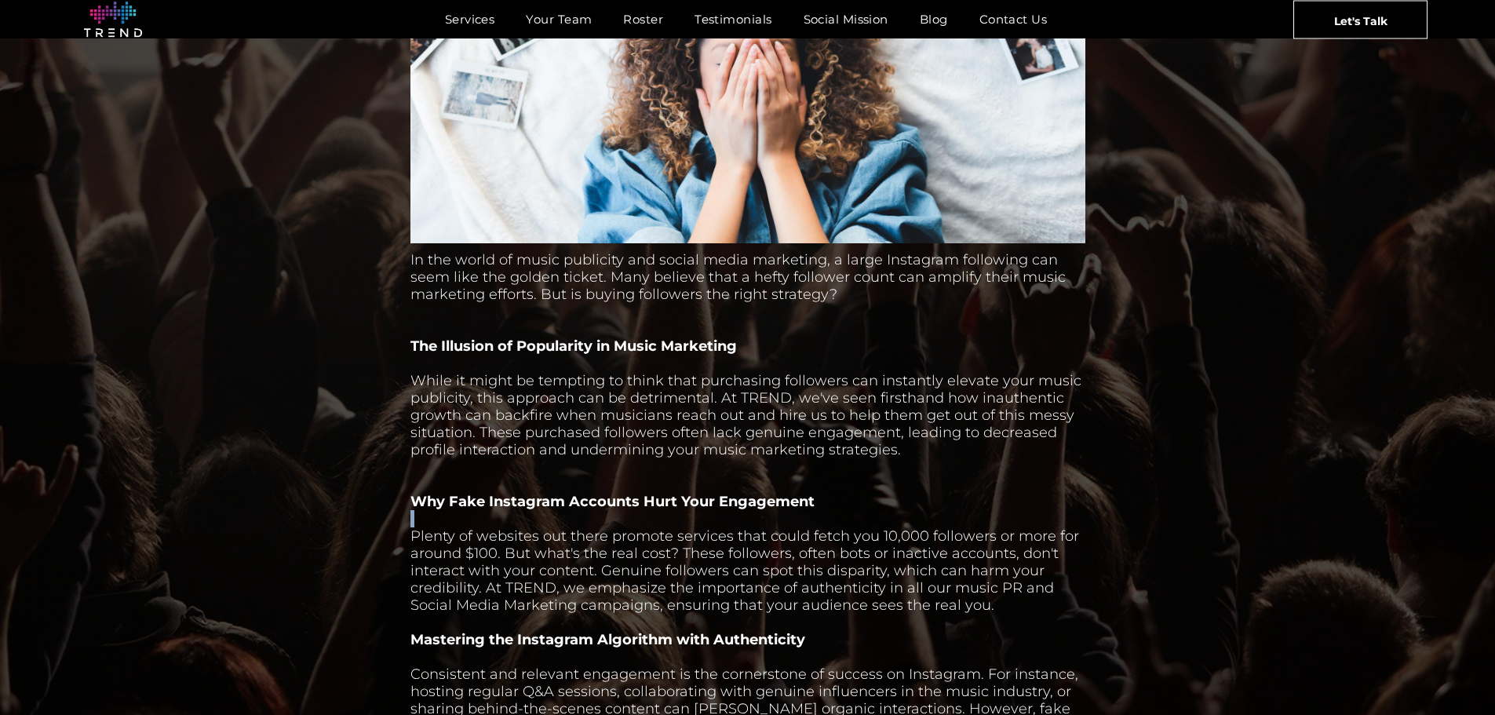
click at [790, 527] on div at bounding box center [747, 518] width 675 height 17
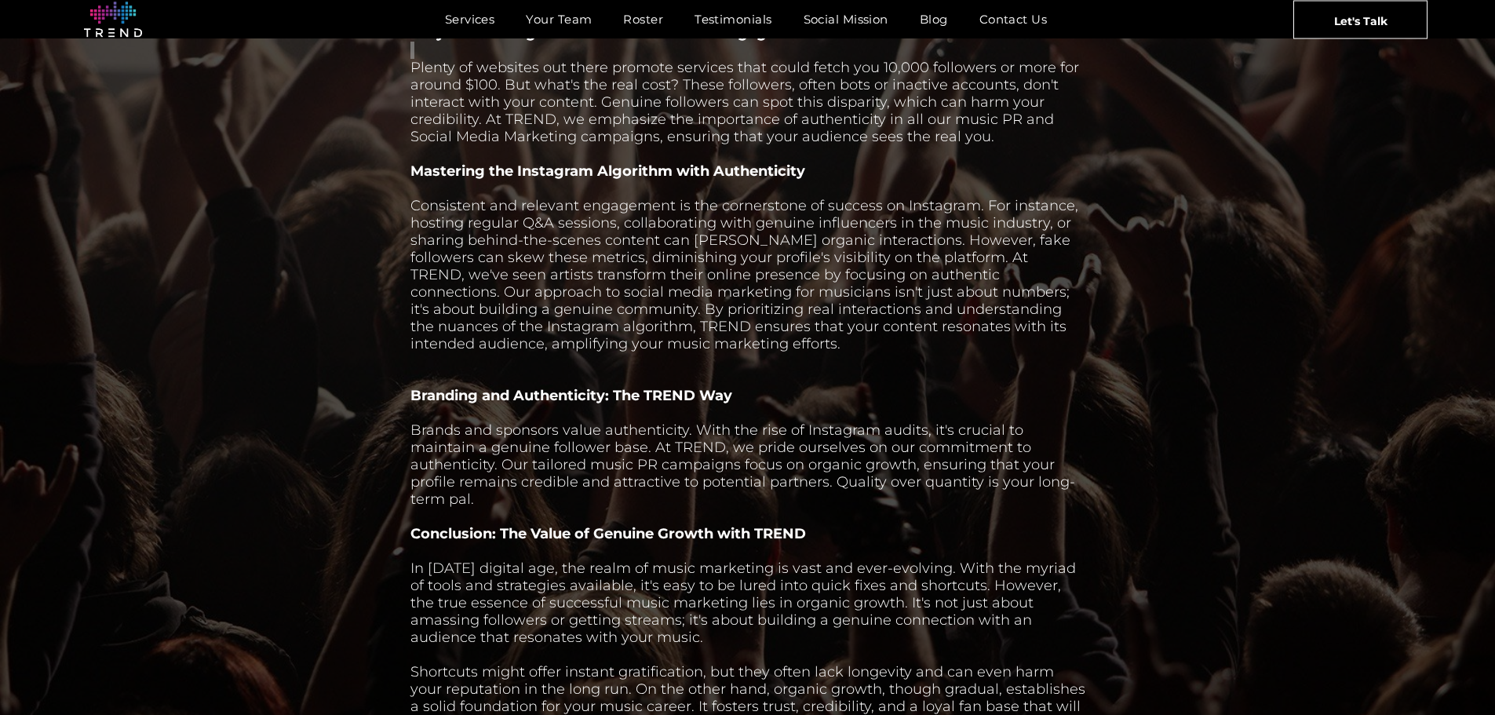
scroll to position [1099, 0]
click at [512, 380] on div at bounding box center [747, 375] width 675 height 17
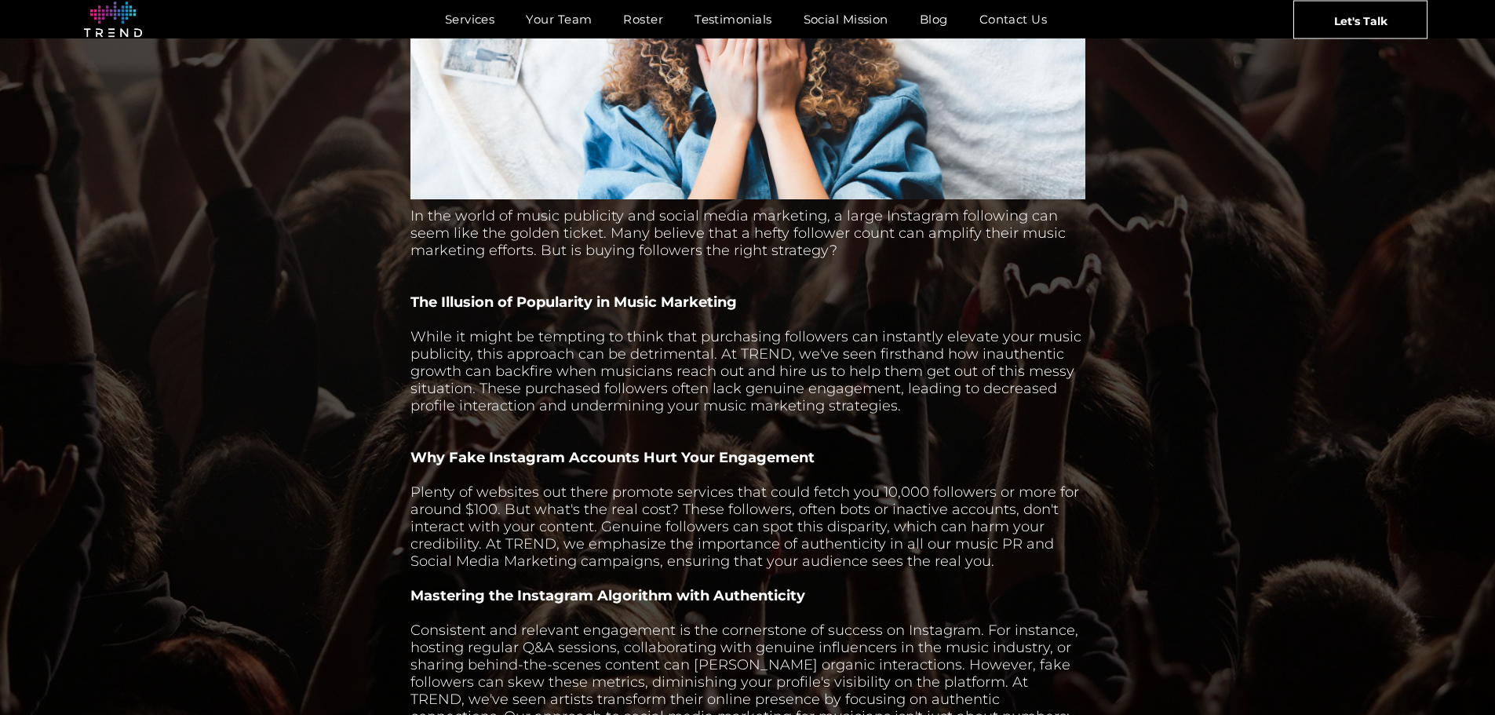
scroll to position [706, 0]
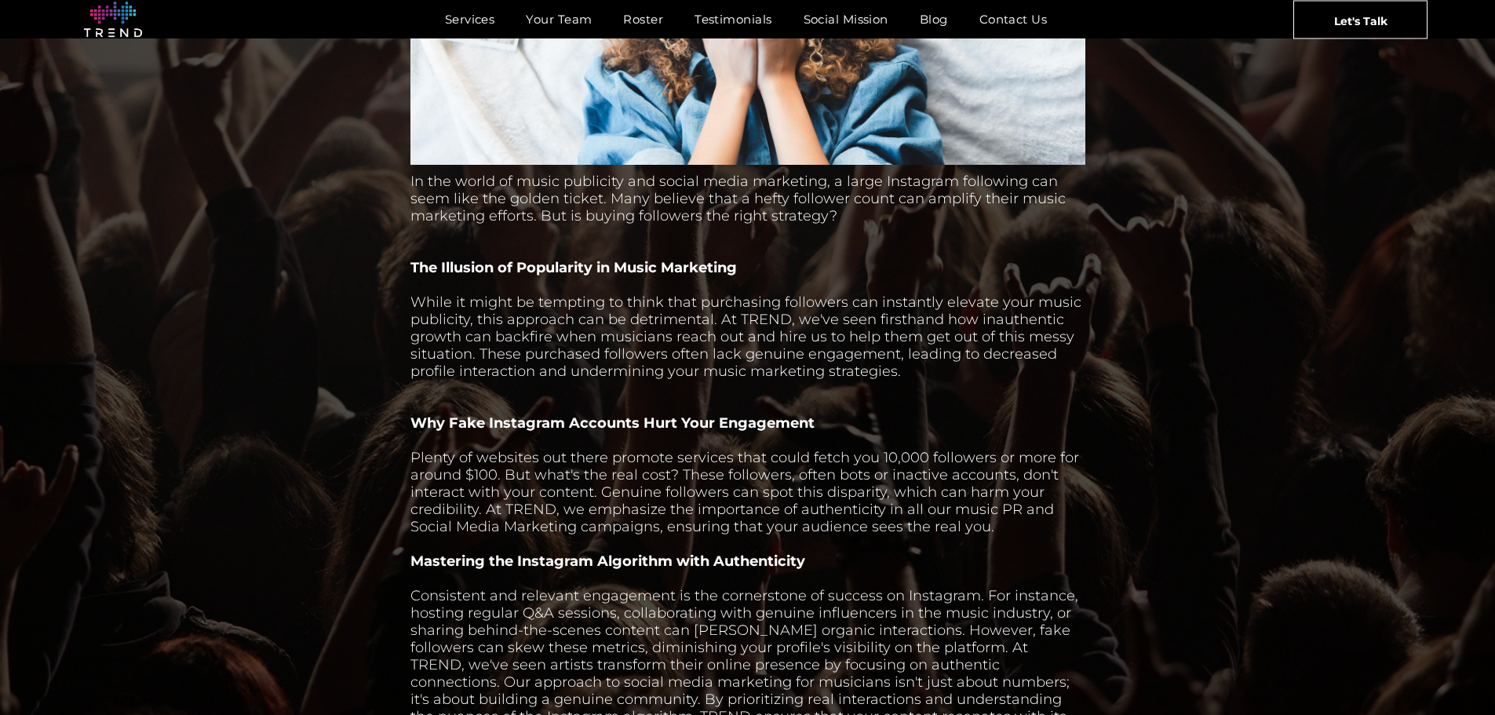
click at [339, 505] on div "The Truth About Instagram Followers: Navigating Music Marketing Pitfalls with T…" at bounding box center [747, 455] width 1495 height 1857
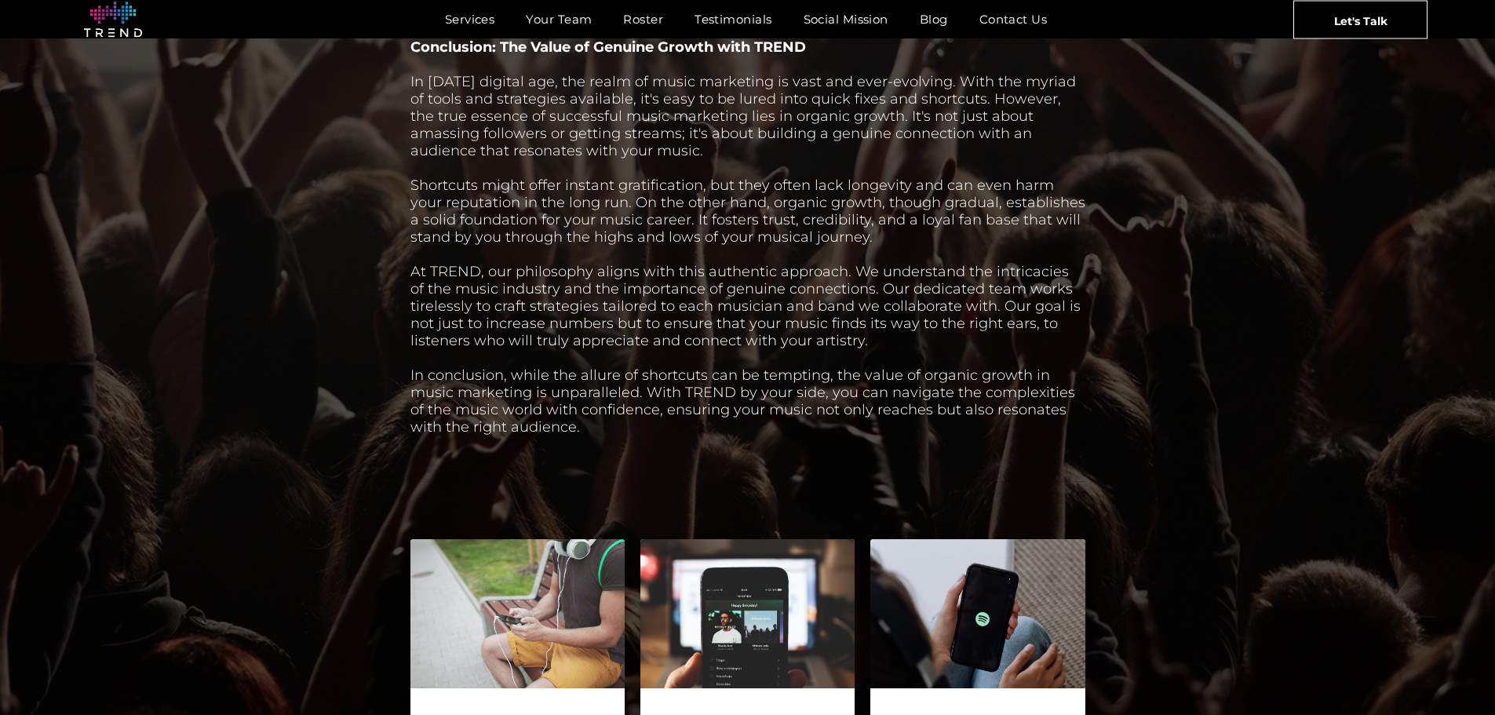
scroll to position [1413, 0]
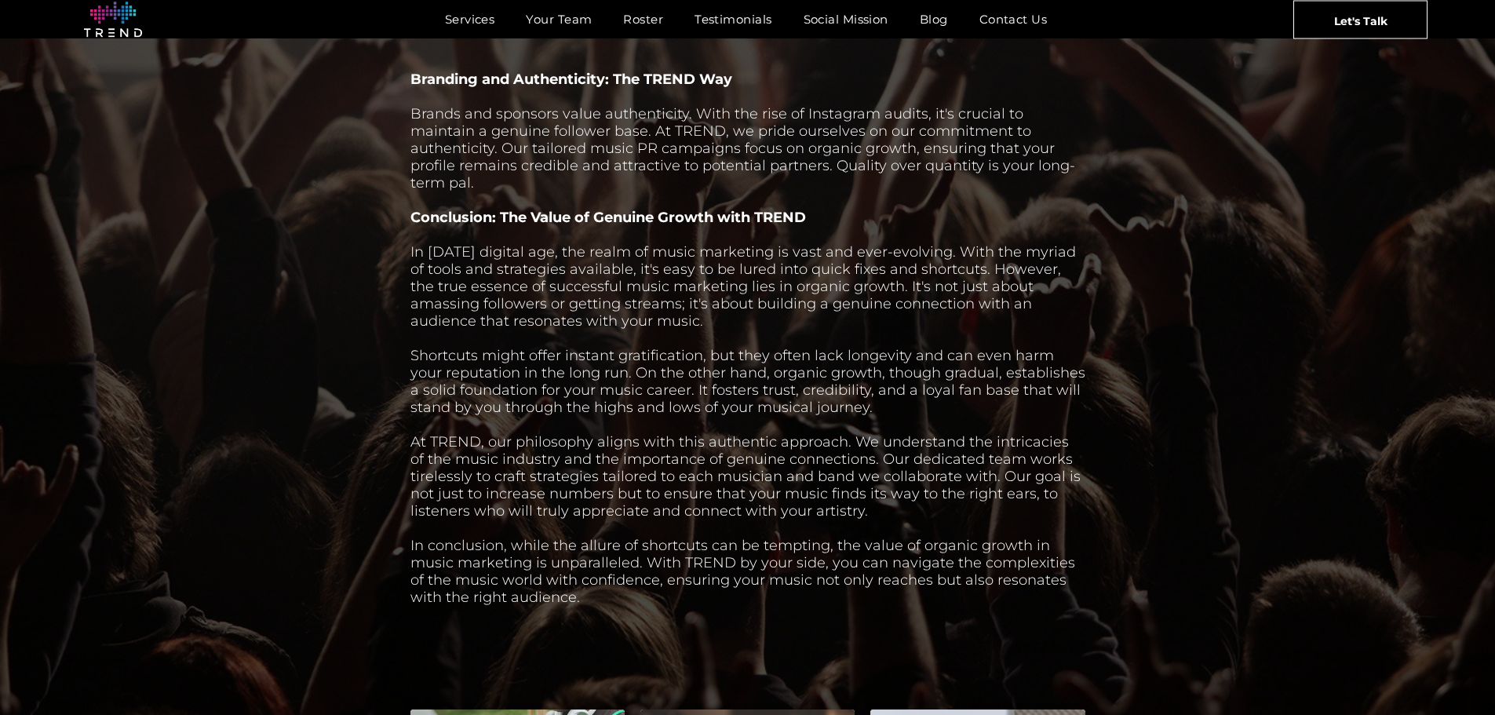
click at [561, 488] on div "At TREND, our philosophy aligns with this authentic approach. We understand the…" at bounding box center [747, 476] width 675 height 86
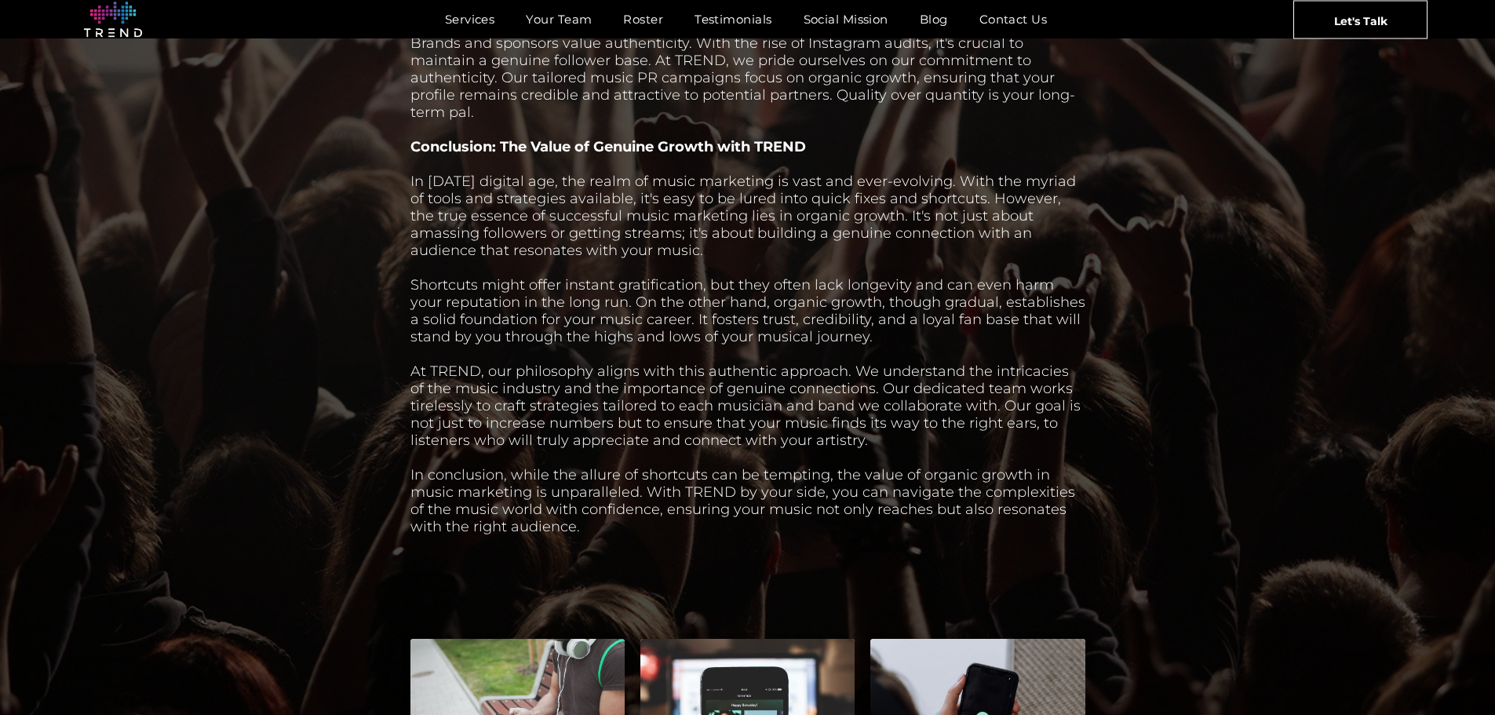
scroll to position [1491, 0]
